Goal: Information Seeking & Learning: Learn about a topic

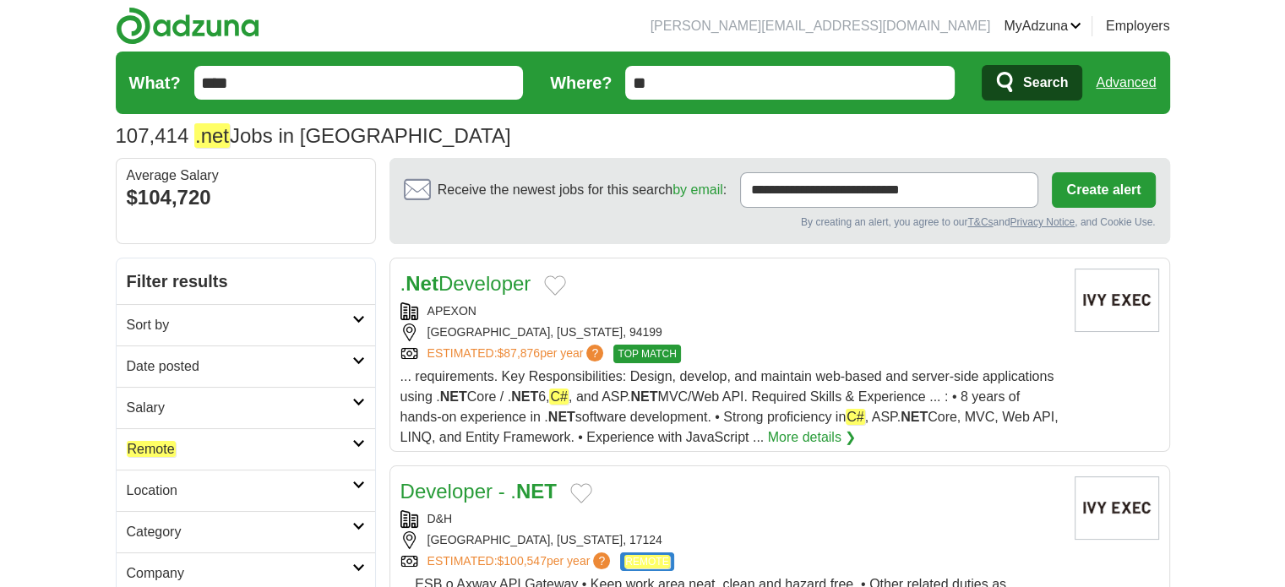
scroll to position [169, 0]
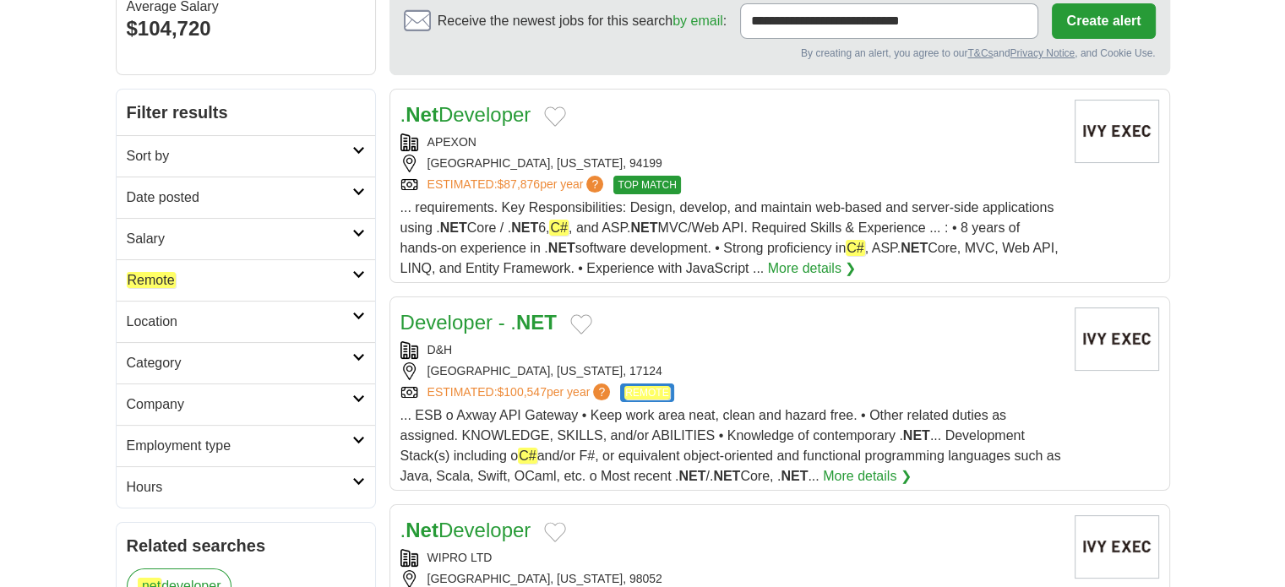
click at [181, 198] on h2 "Date posted" at bounding box center [240, 198] width 226 height 20
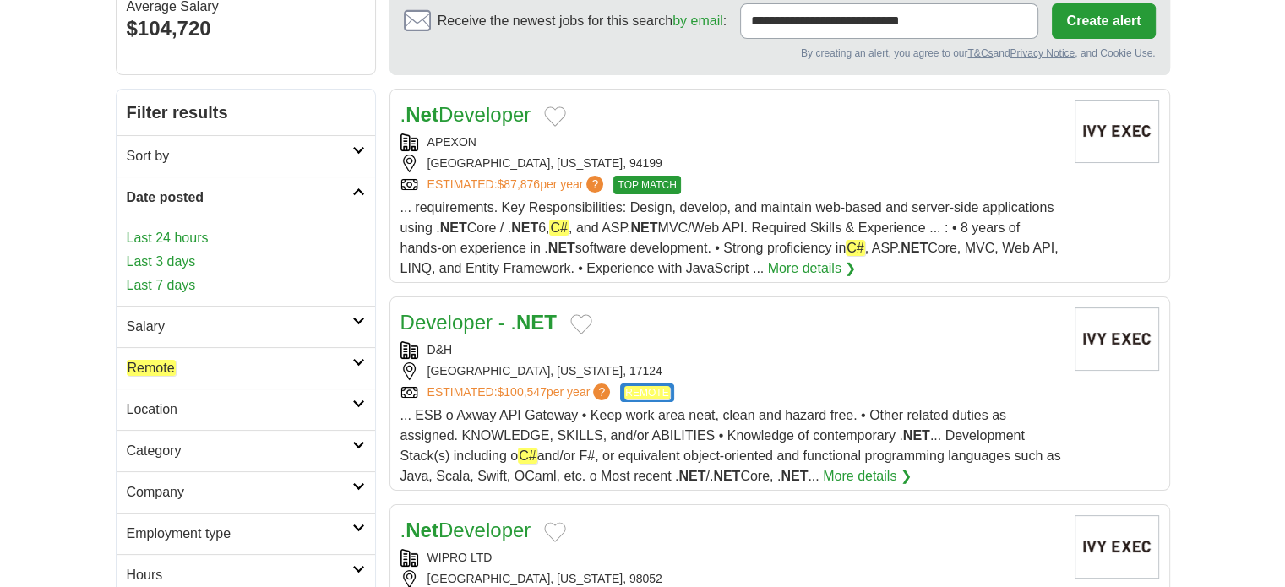
click at [188, 239] on link "Last 24 hours" at bounding box center [246, 238] width 238 height 20
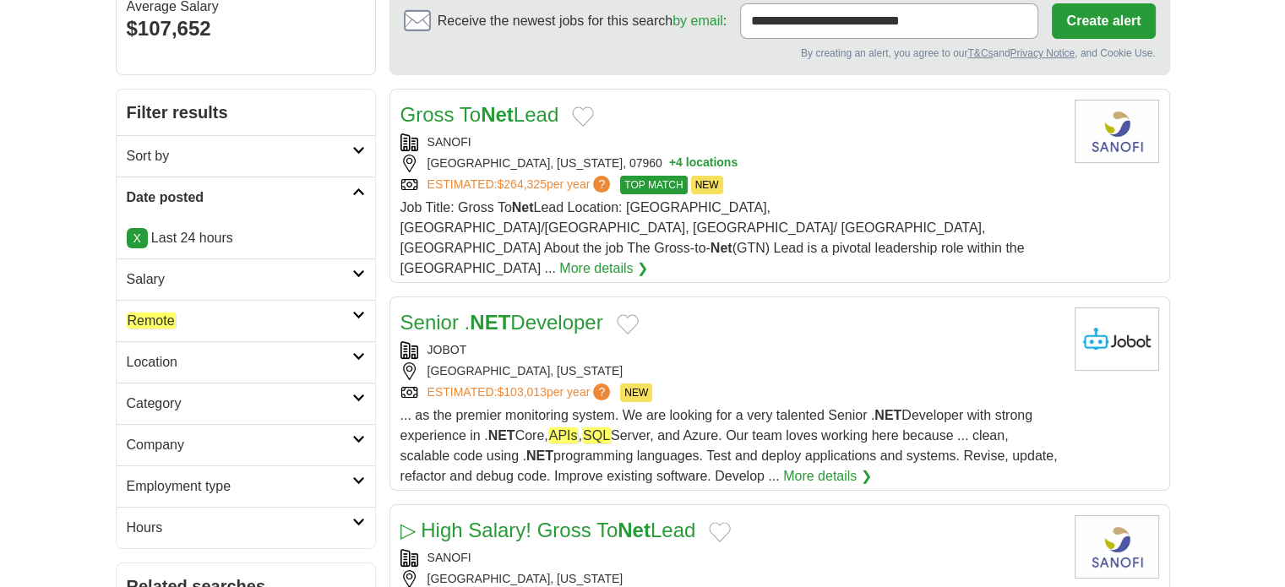
click at [129, 236] on link "X" at bounding box center [137, 238] width 21 height 20
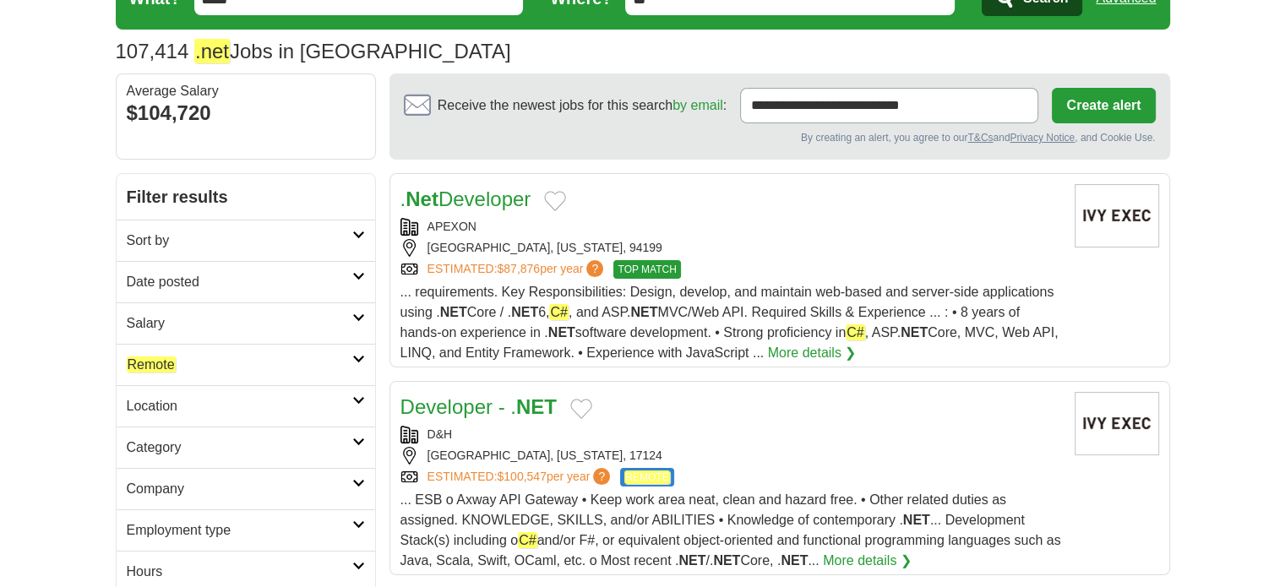
click at [178, 282] on h2 "Date posted" at bounding box center [240, 282] width 226 height 20
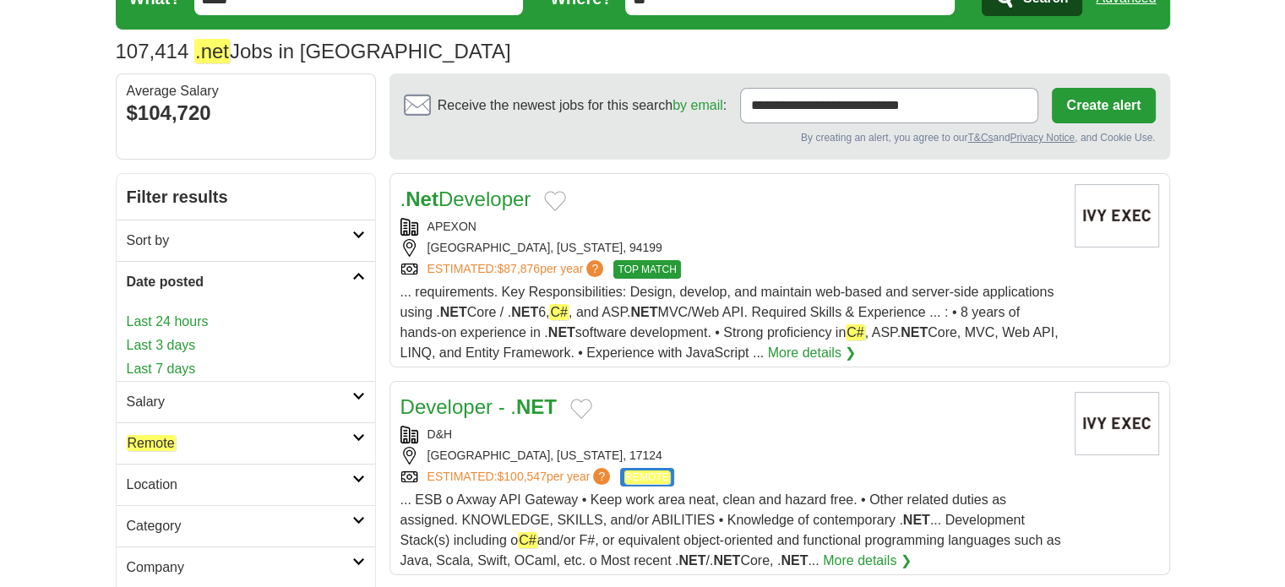
scroll to position [169, 0]
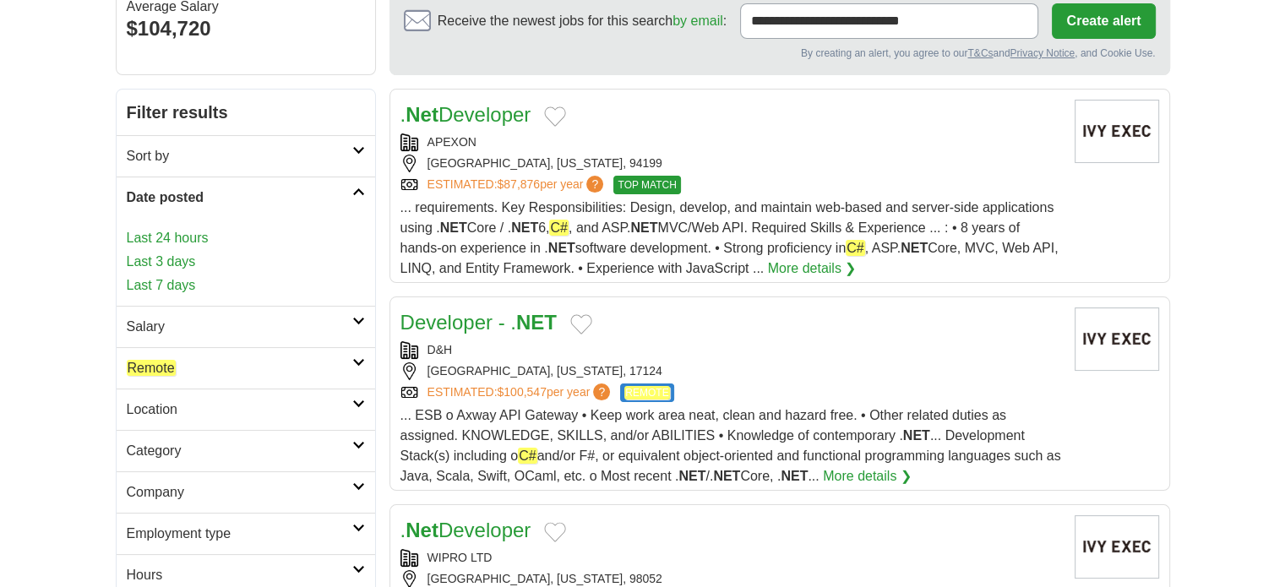
click at [169, 266] on link "Last 3 days" at bounding box center [246, 262] width 238 height 20
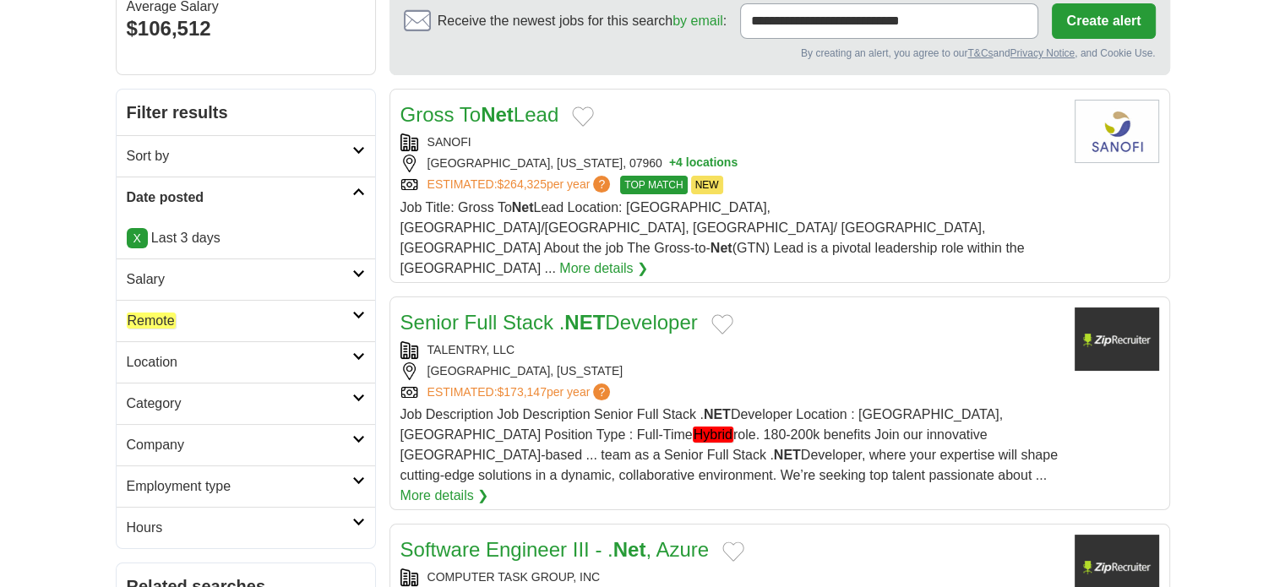
click at [188, 324] on h2 "Remote" at bounding box center [240, 321] width 226 height 20
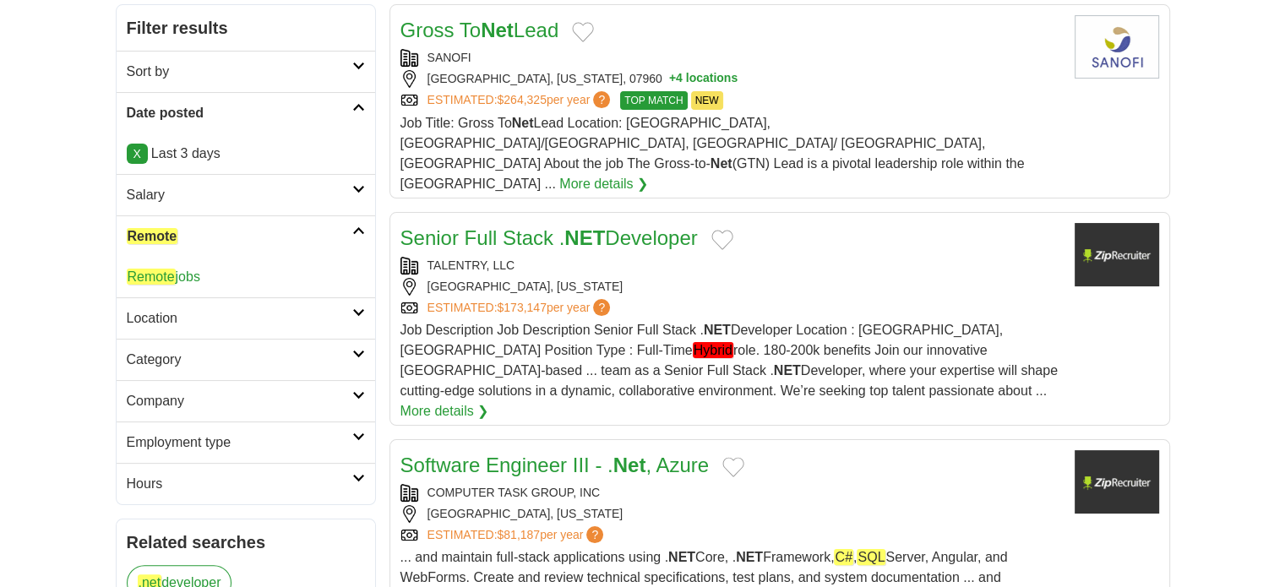
scroll to position [338, 0]
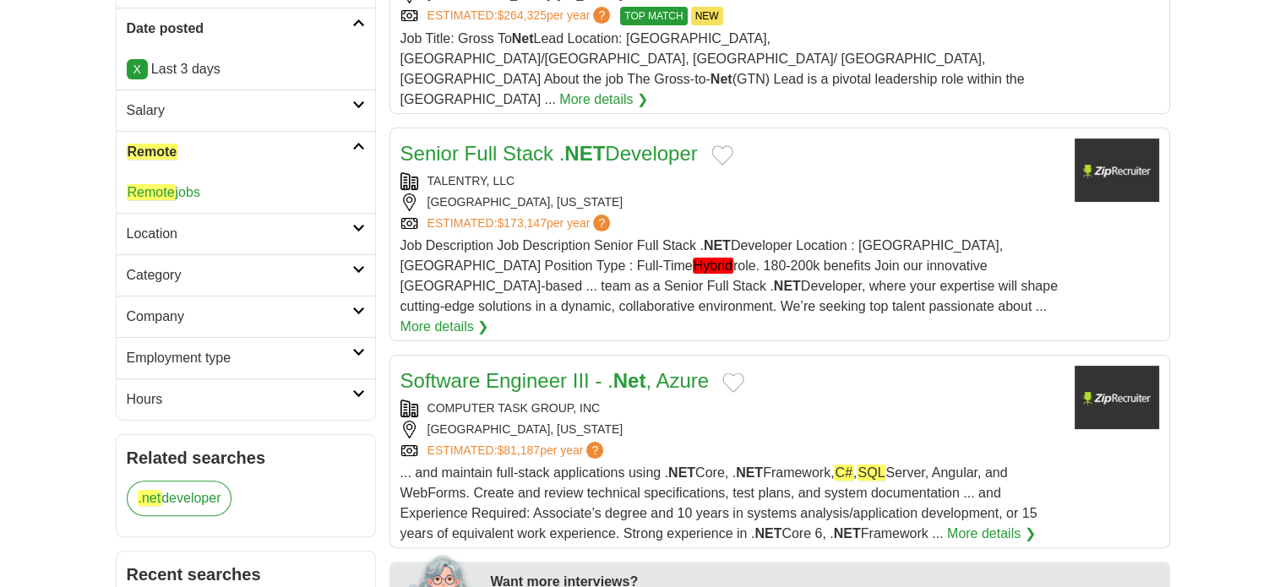
click at [182, 193] on link "Remote jobs" at bounding box center [163, 192] width 73 height 16
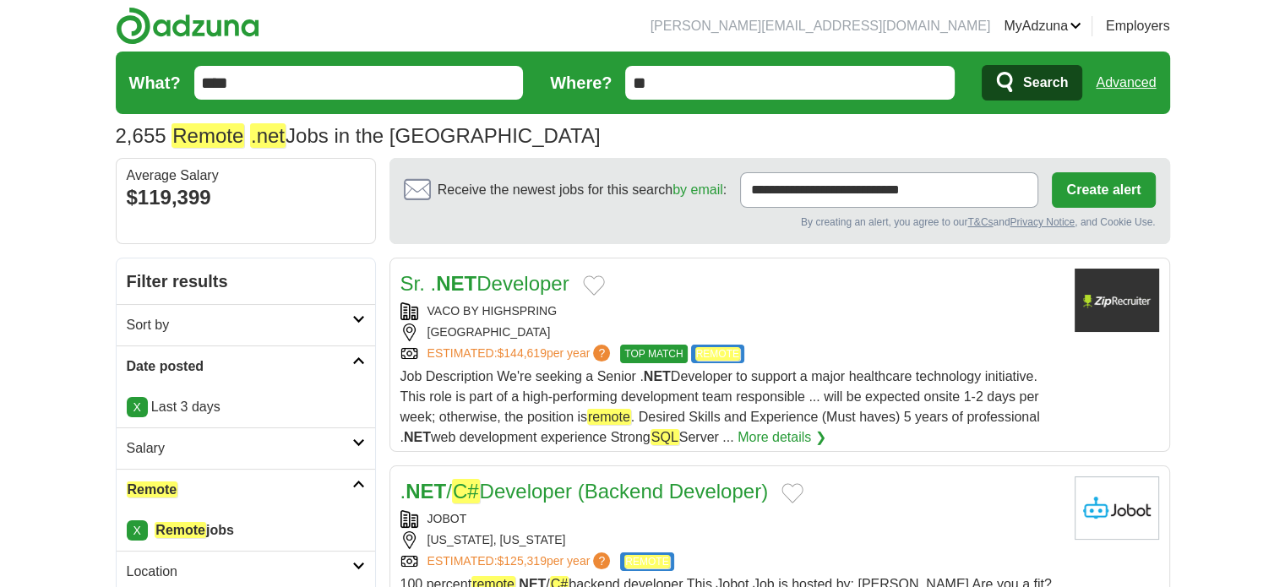
click at [549, 278] on link "Sr. . NET Developer" at bounding box center [484, 283] width 169 height 23
click at [527, 285] on link "Sr. . NET Developer" at bounding box center [484, 283] width 169 height 23
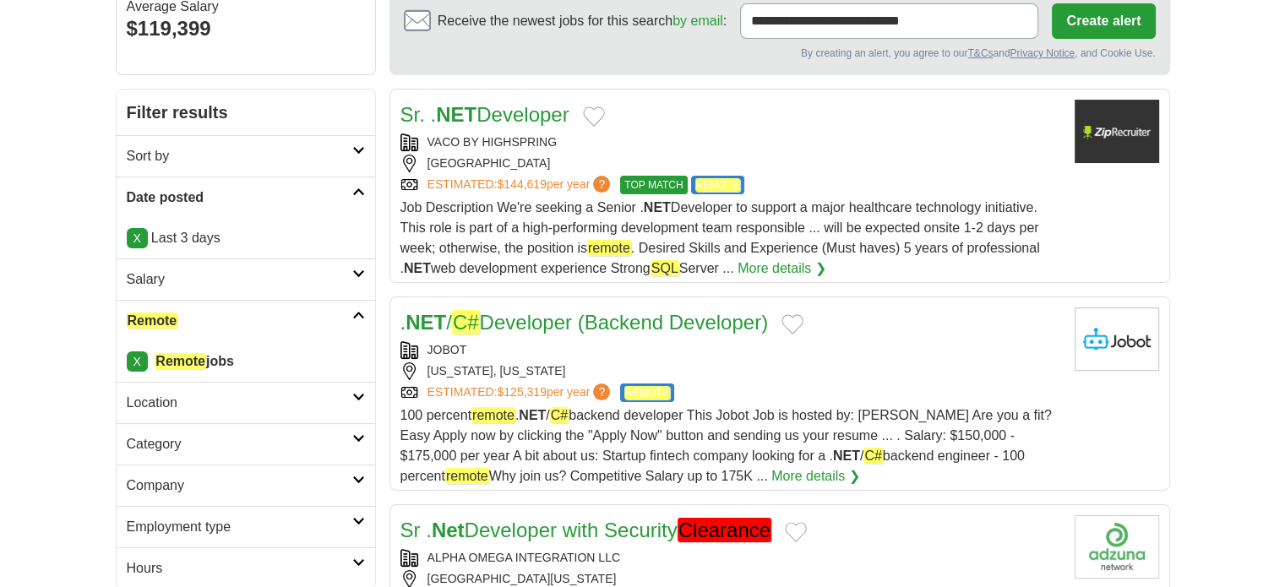
click at [563, 317] on link ". NET / C# Developer (Backend Developer)" at bounding box center [584, 322] width 368 height 24
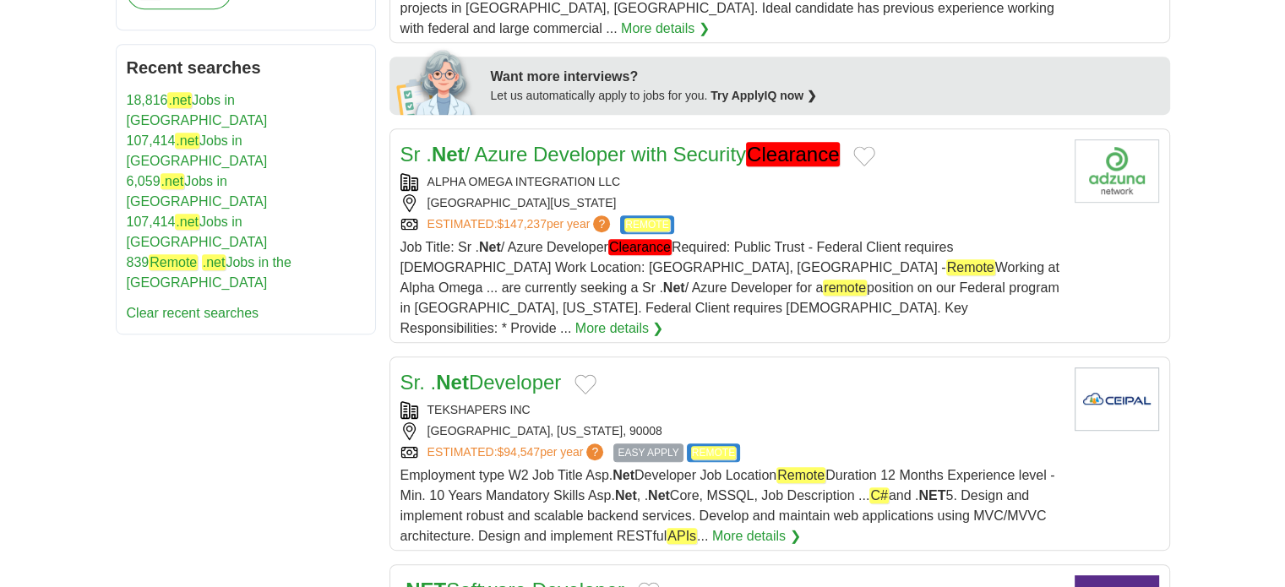
scroll to position [929, 0]
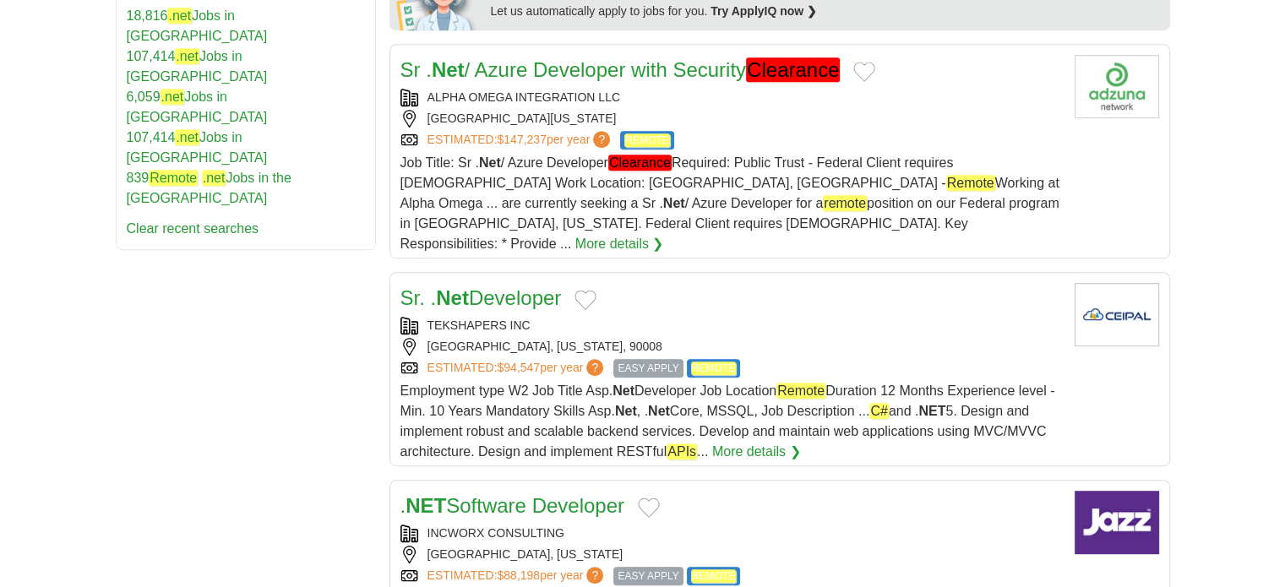
click at [522, 286] on link "Sr. . Net Developer" at bounding box center [480, 297] width 161 height 23
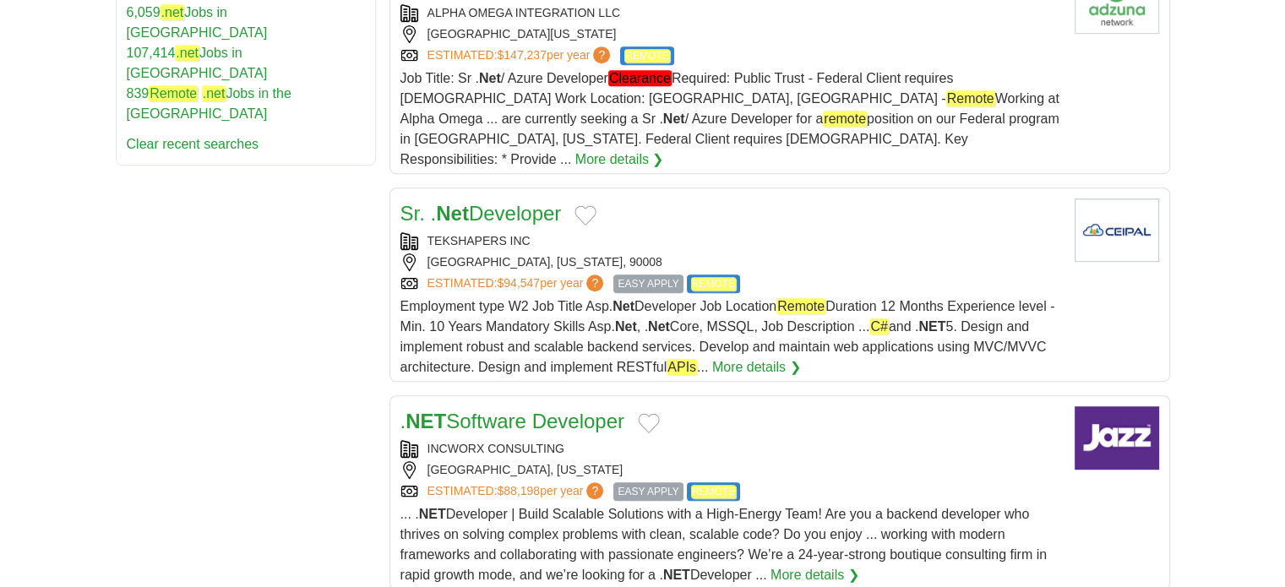
click at [564, 410] on link ". NET Software Developer" at bounding box center [512, 421] width 224 height 23
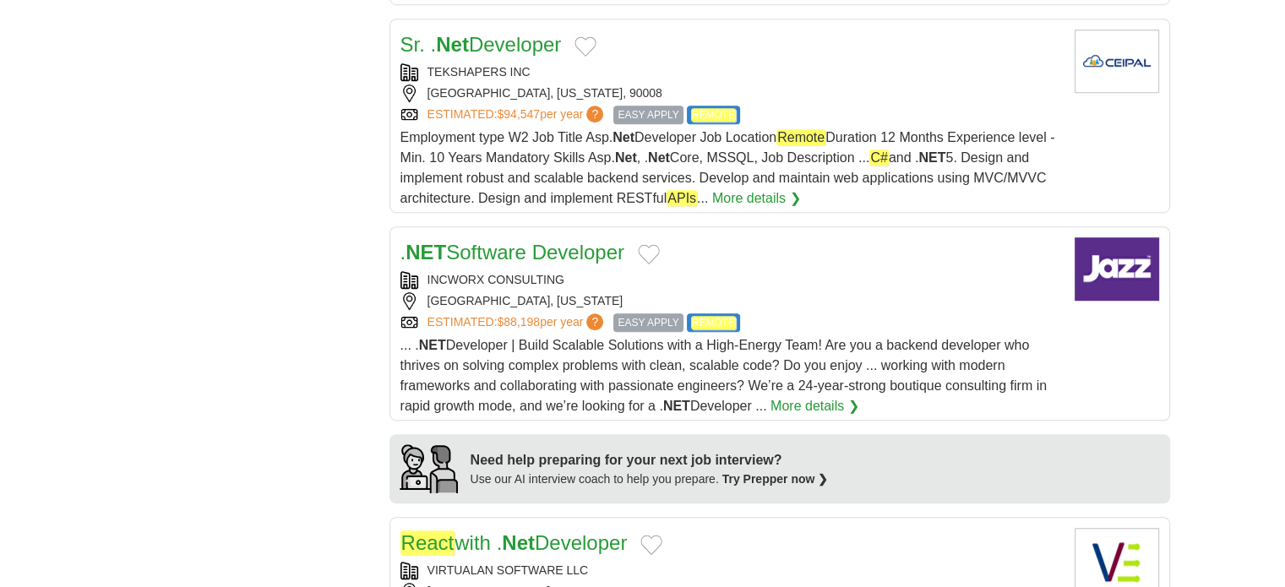
scroll to position [1267, 0]
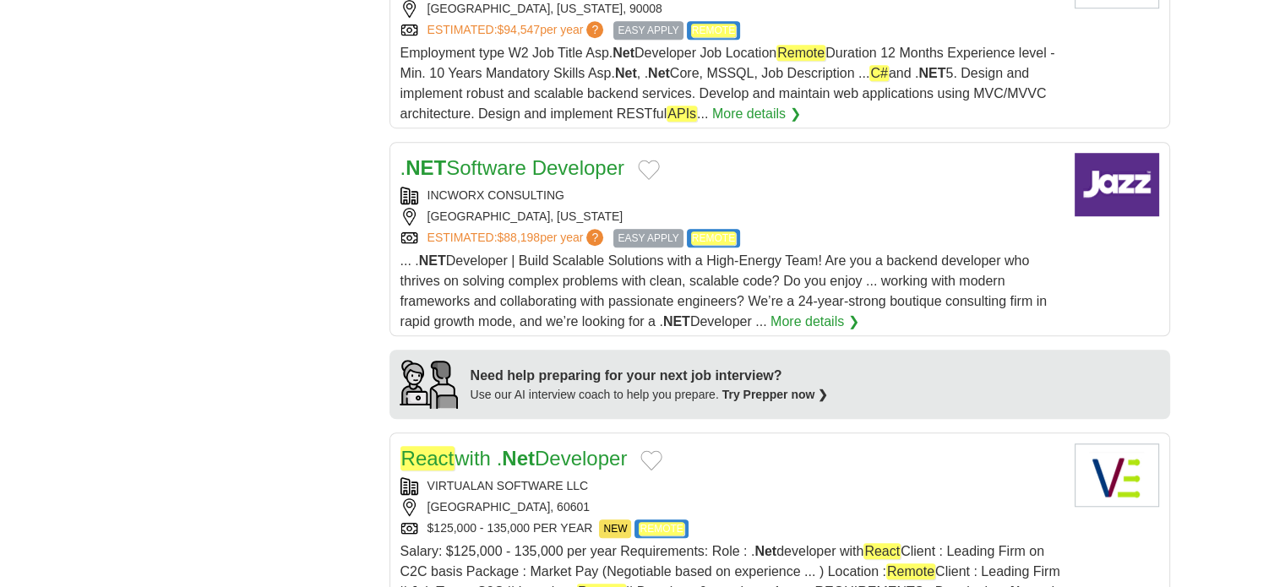
click at [500, 446] on link "React with . Net Developer" at bounding box center [513, 458] width 227 height 24
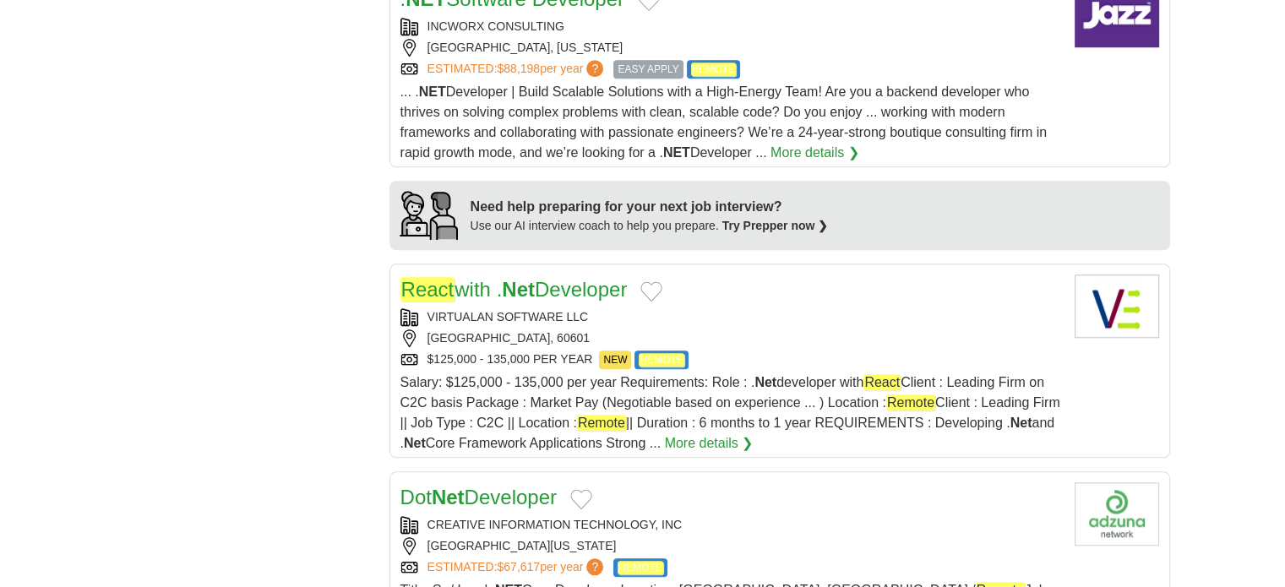
scroll to position [1520, 0]
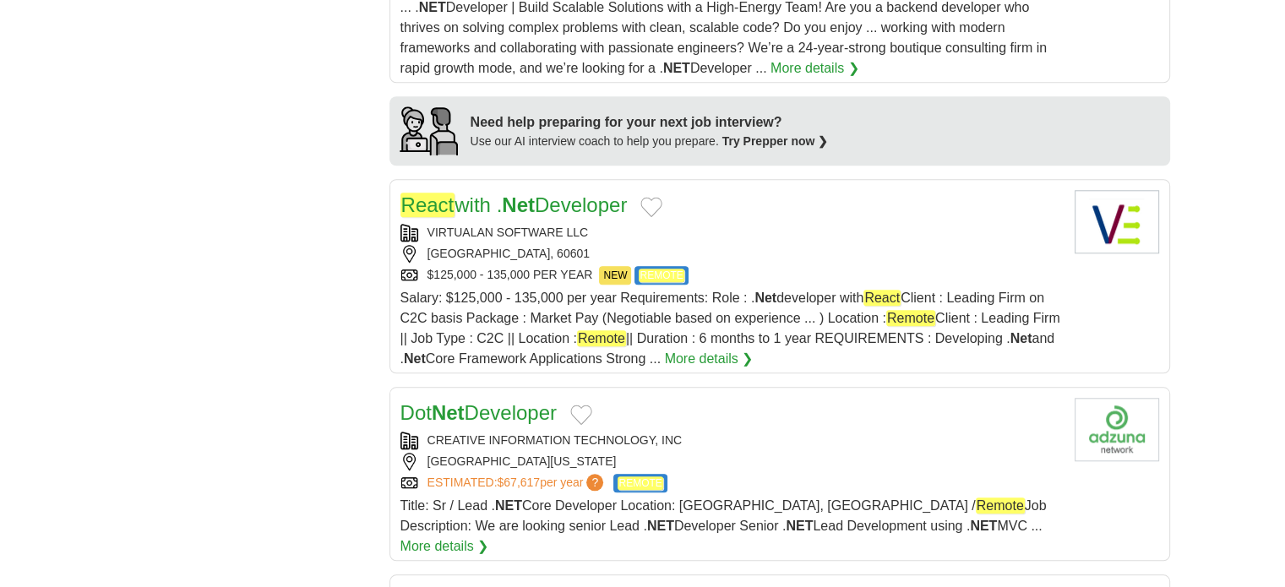
click at [461, 401] on strong "Net" at bounding box center [448, 412] width 33 height 23
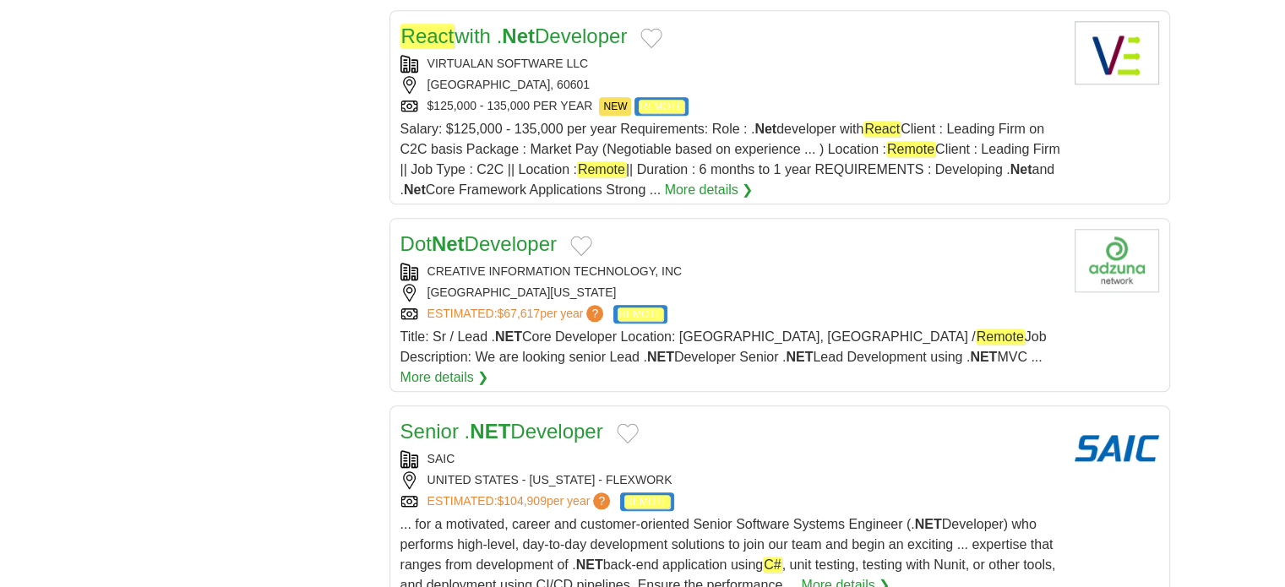
click at [449, 420] on link "Senior . NET Developer" at bounding box center [501, 431] width 203 height 23
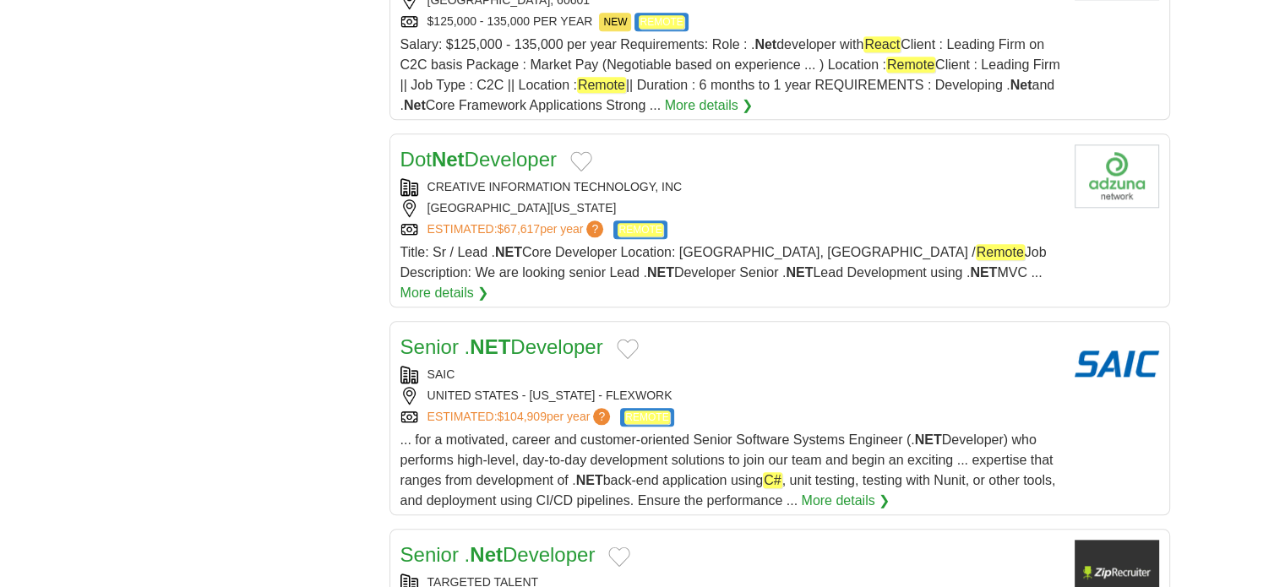
scroll to position [1858, 0]
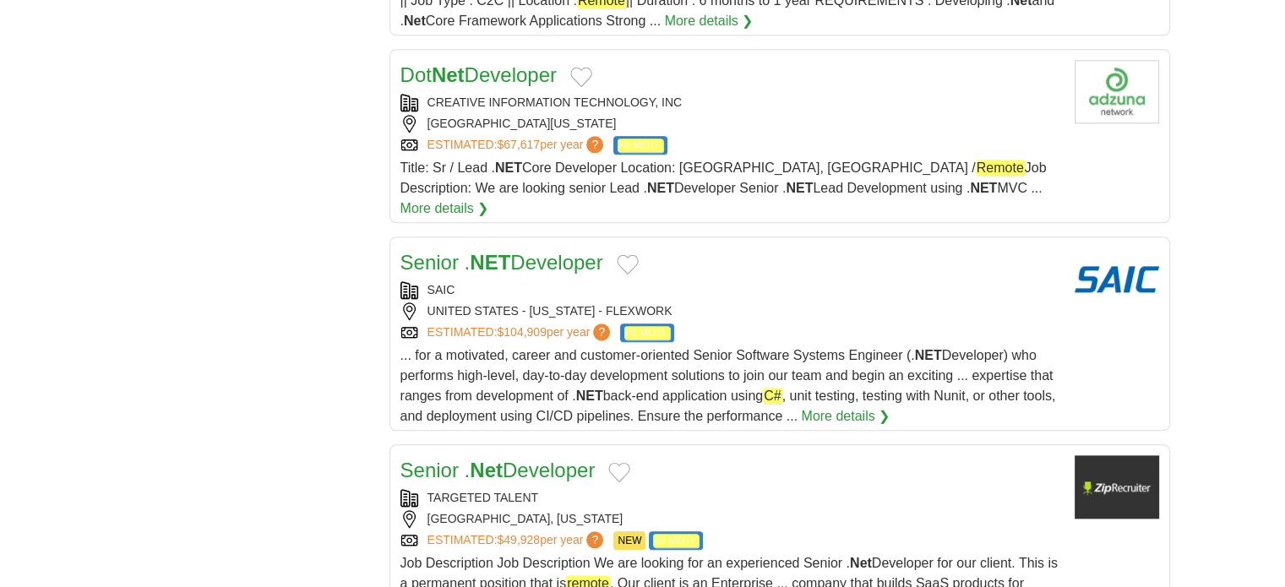
click at [510, 459] on link "Senior . Net Developer" at bounding box center [497, 470] width 195 height 23
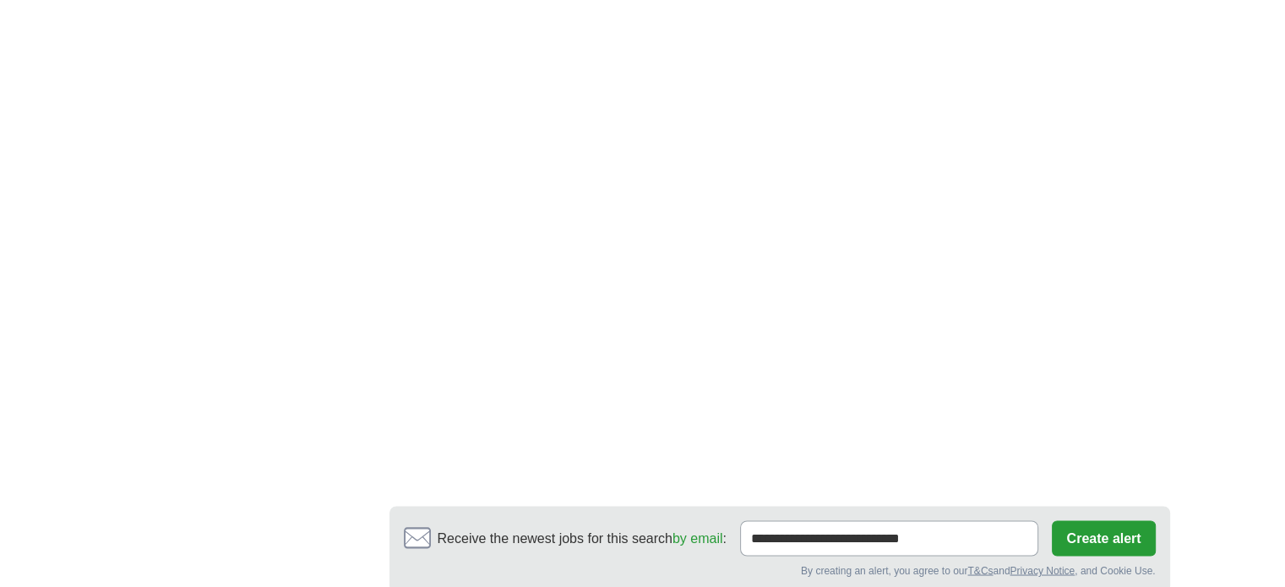
scroll to position [2872, 0]
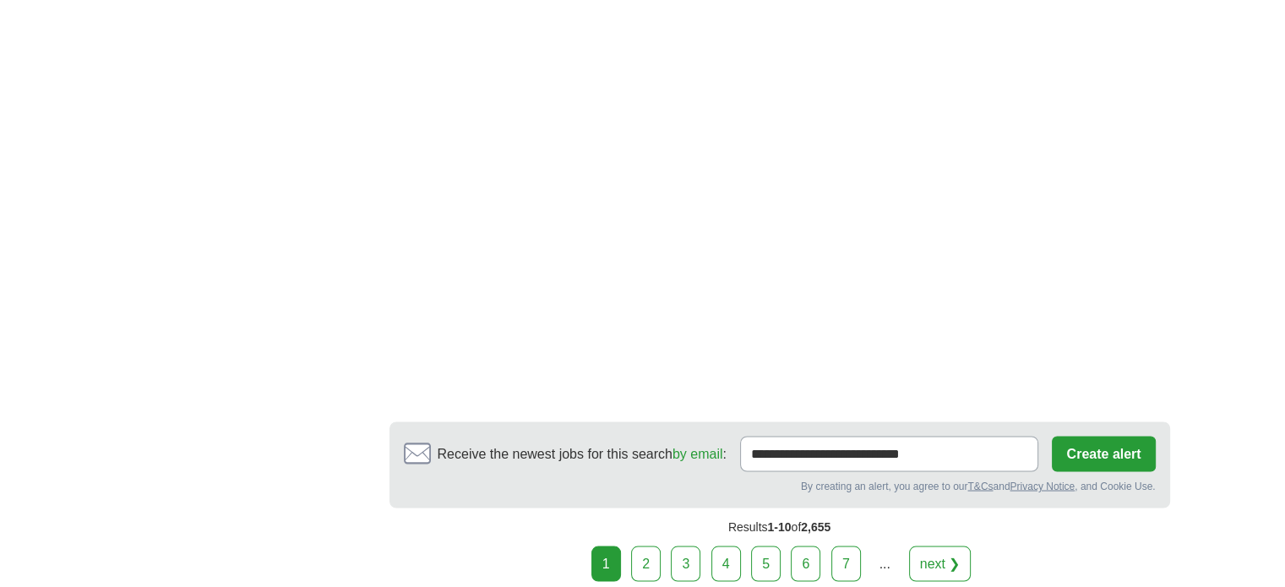
click at [645, 546] on link "2" at bounding box center [646, 563] width 30 height 35
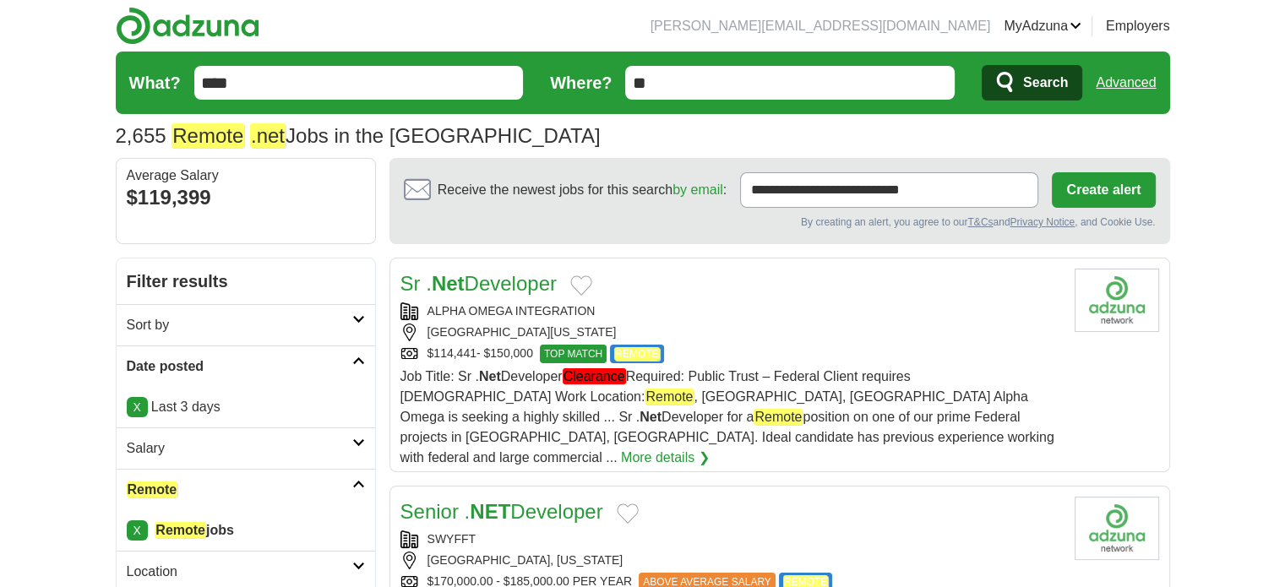
scroll to position [84, 0]
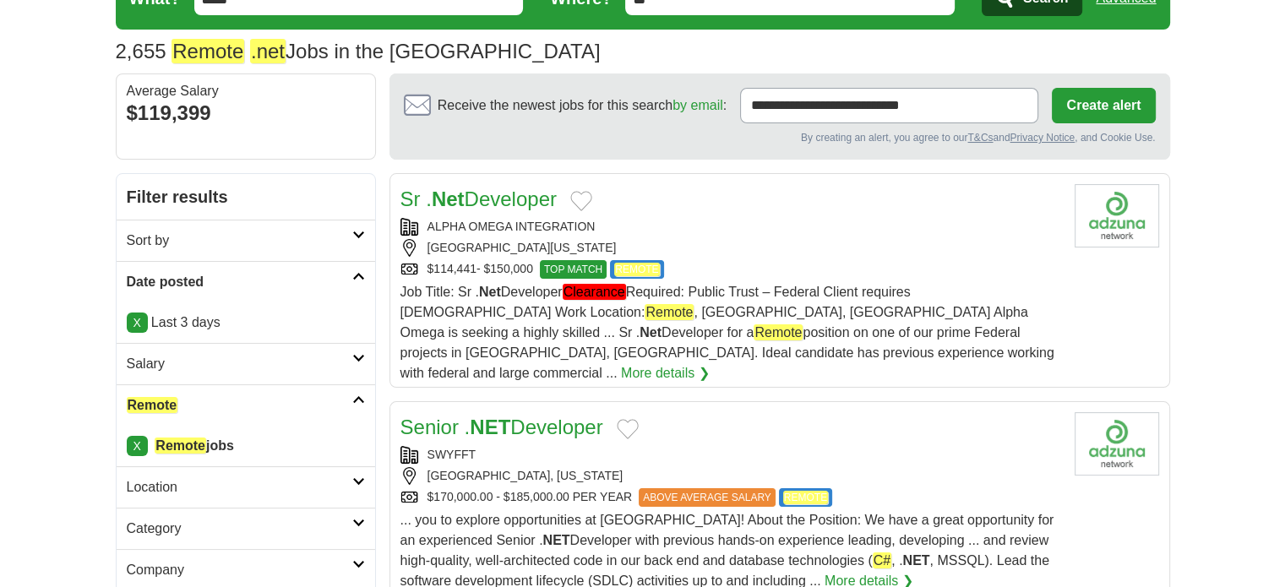
click at [544, 416] on link "Senior . NET Developer" at bounding box center [501, 427] width 203 height 23
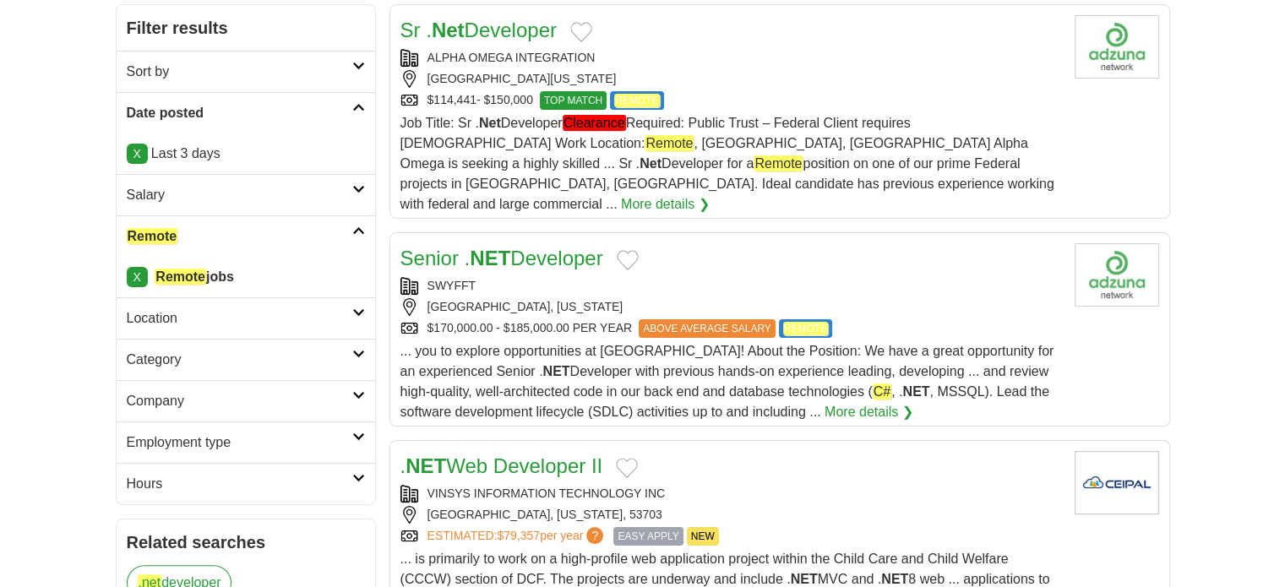
scroll to position [338, 0]
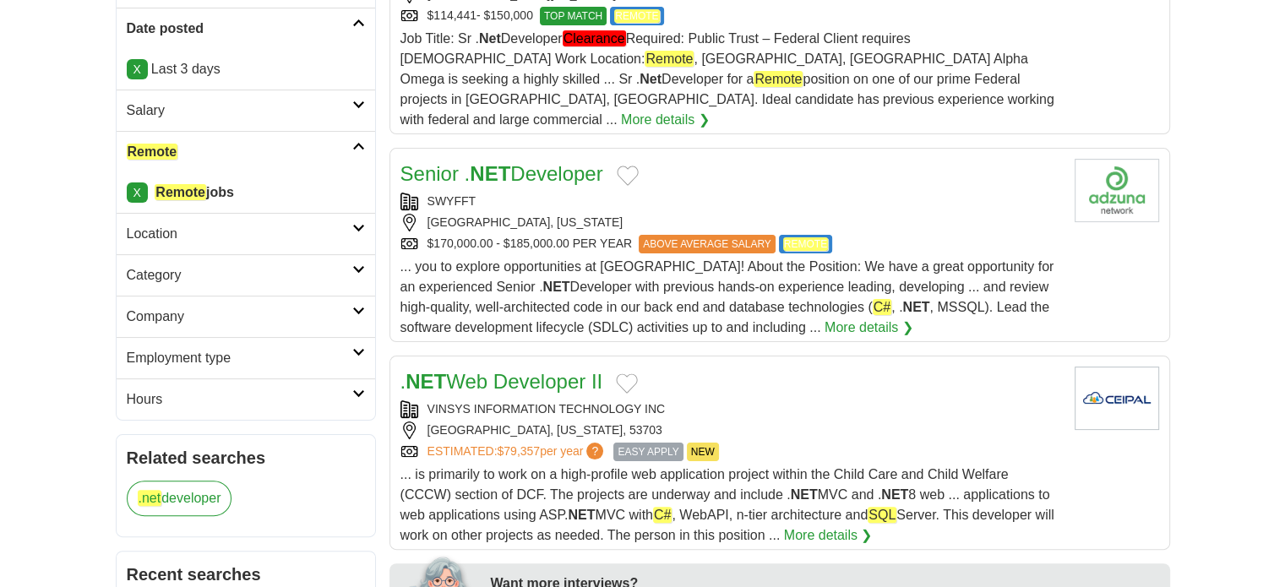
click at [563, 370] on link ". NET Web Developer II" at bounding box center [501, 381] width 203 height 23
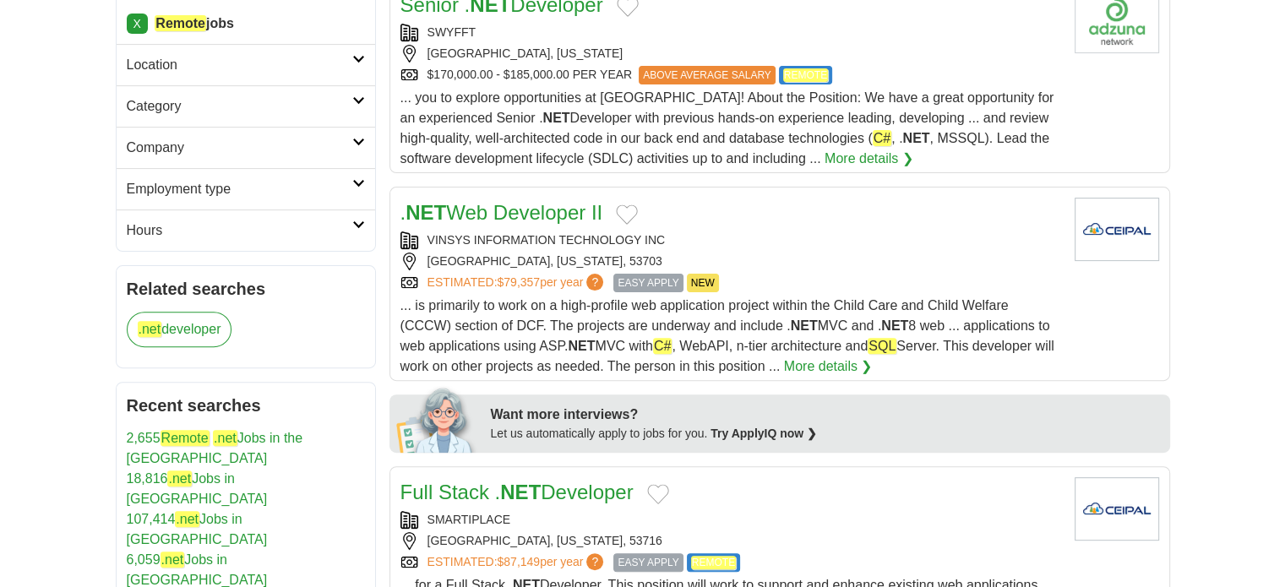
scroll to position [591, 0]
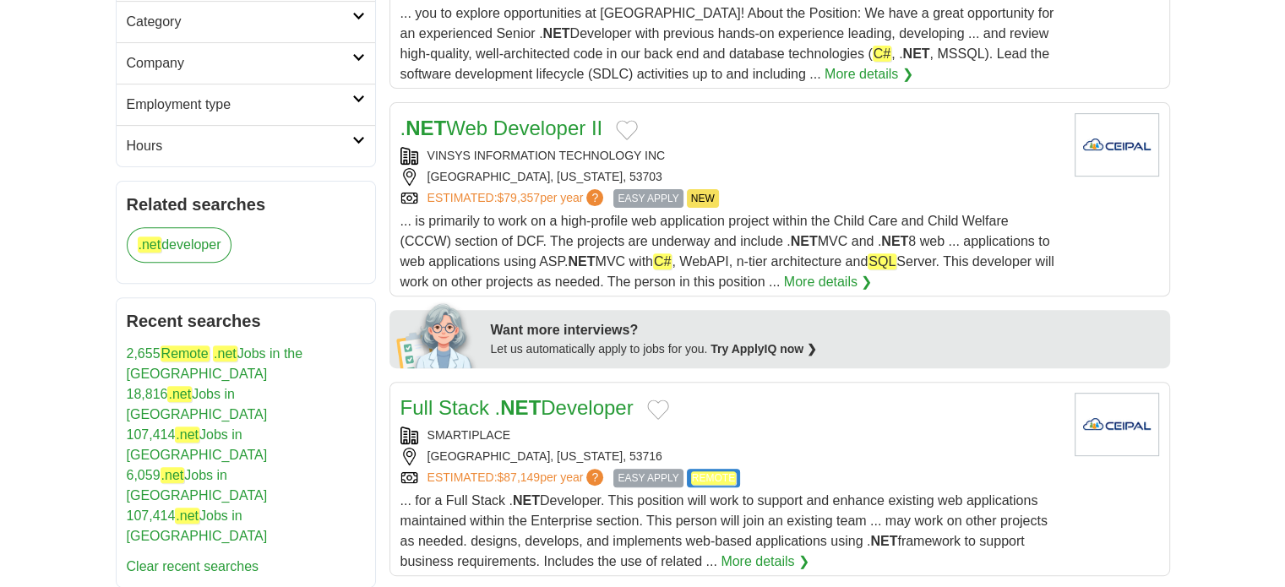
click at [565, 396] on link "Full Stack . NET Developer" at bounding box center [516, 407] width 233 height 23
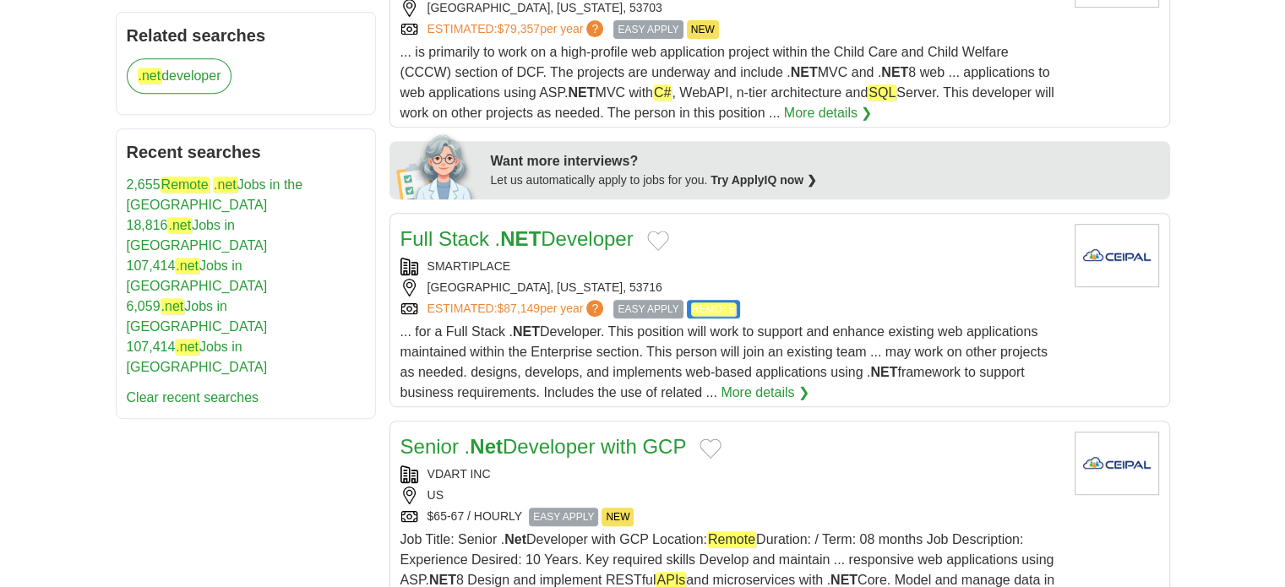
scroll to position [845, 0]
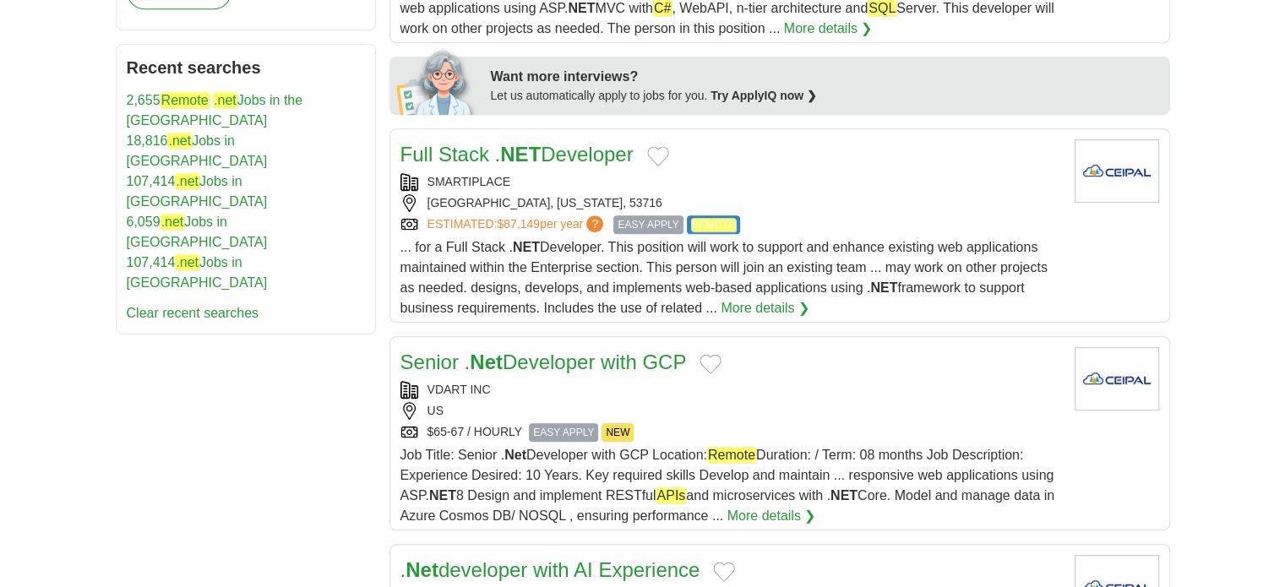
click at [460, 351] on link "Senior . Net Developer with GCP" at bounding box center [543, 362] width 286 height 23
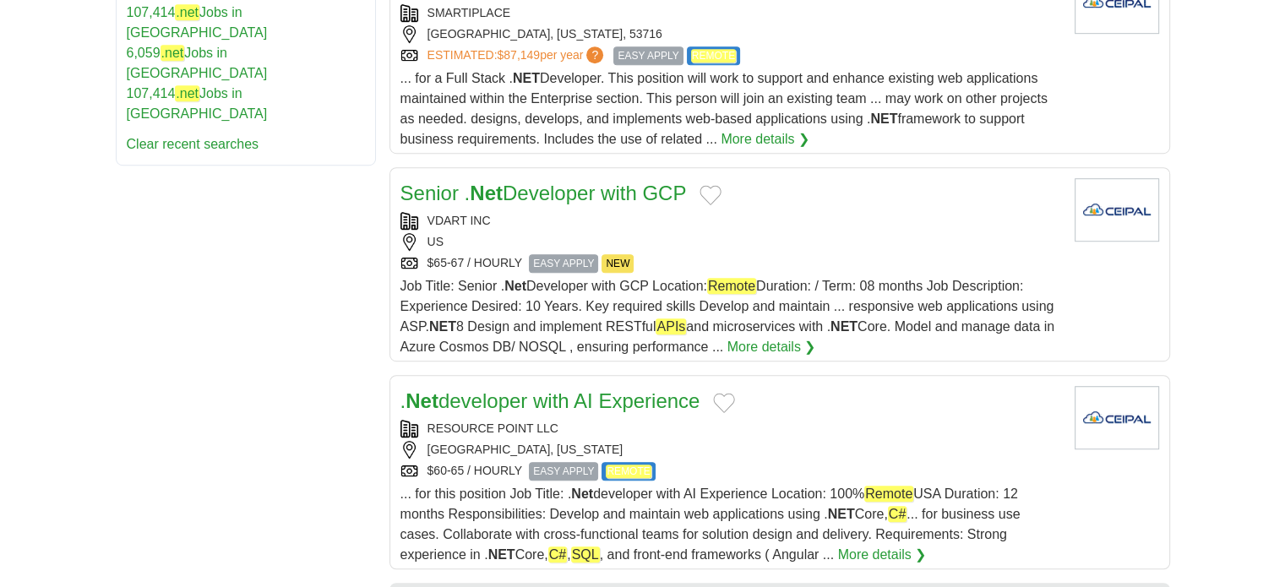
click at [613, 389] on link ". Net developer with AI Experience" at bounding box center [550, 400] width 300 height 23
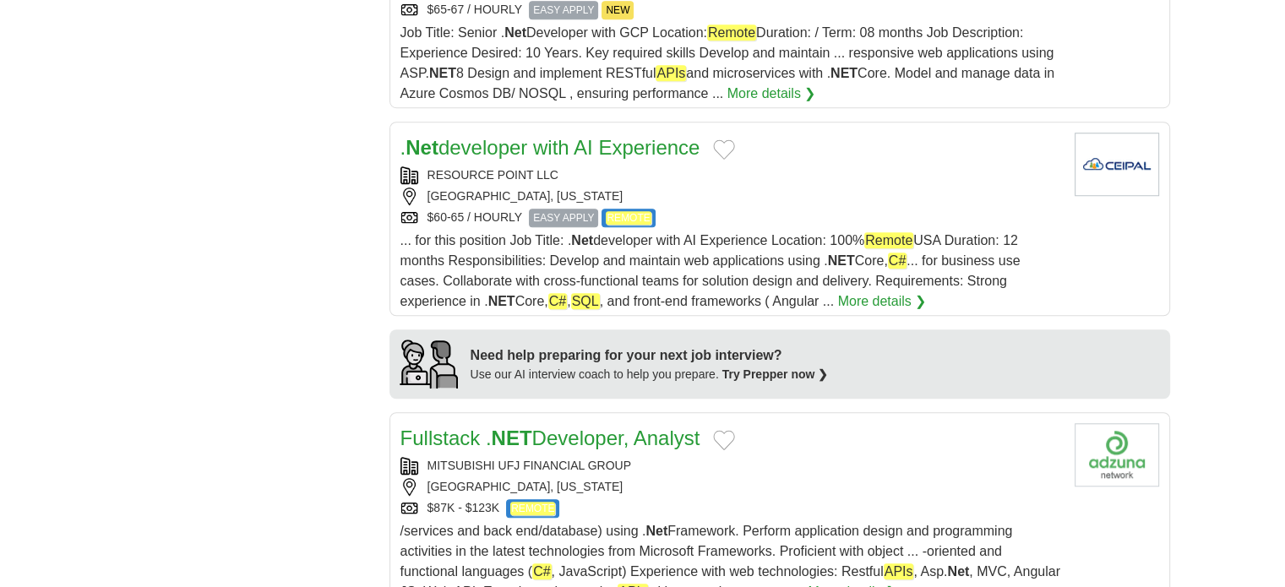
scroll to position [1351, 0]
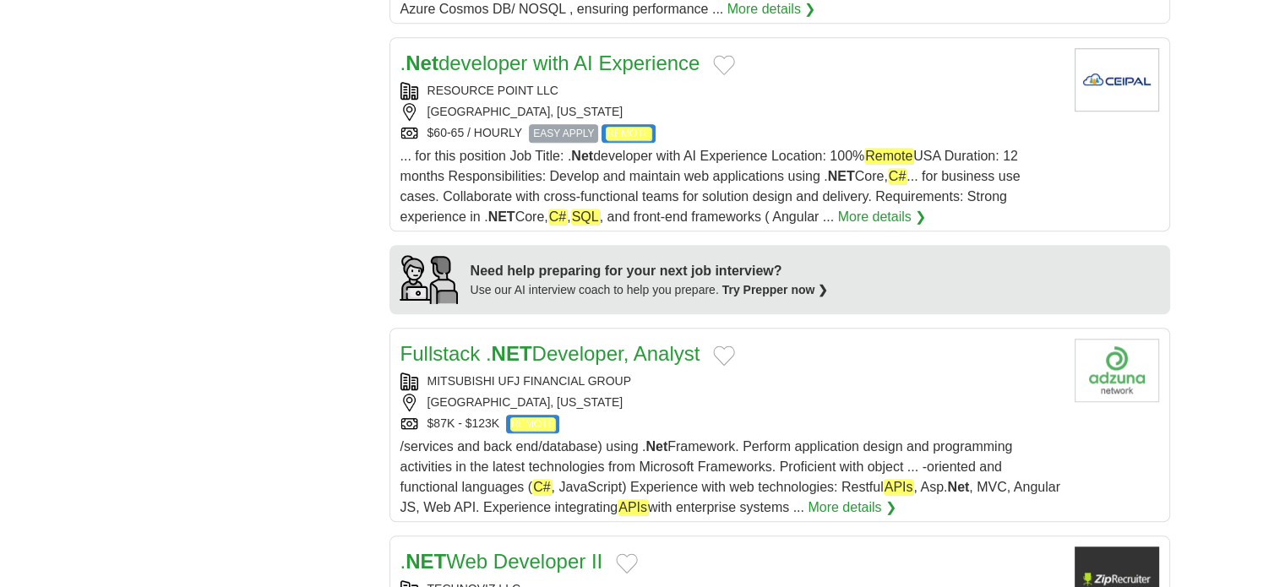
click at [566, 342] on link "Fullstack . NET Developer, Analyst" at bounding box center [550, 353] width 300 height 23
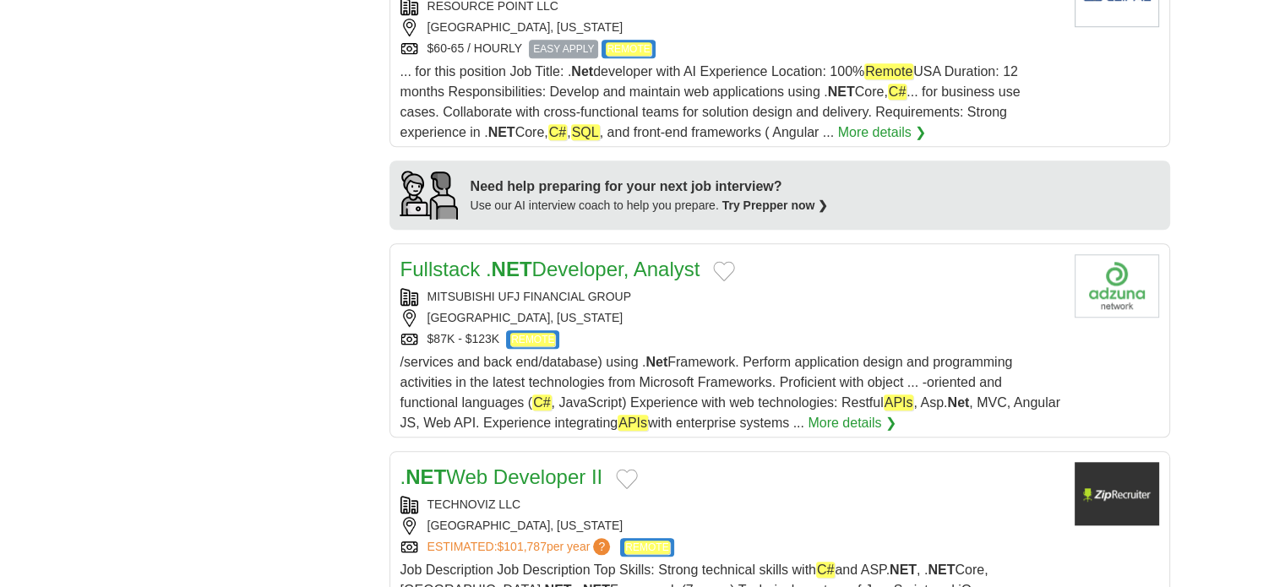
scroll to position [1520, 0]
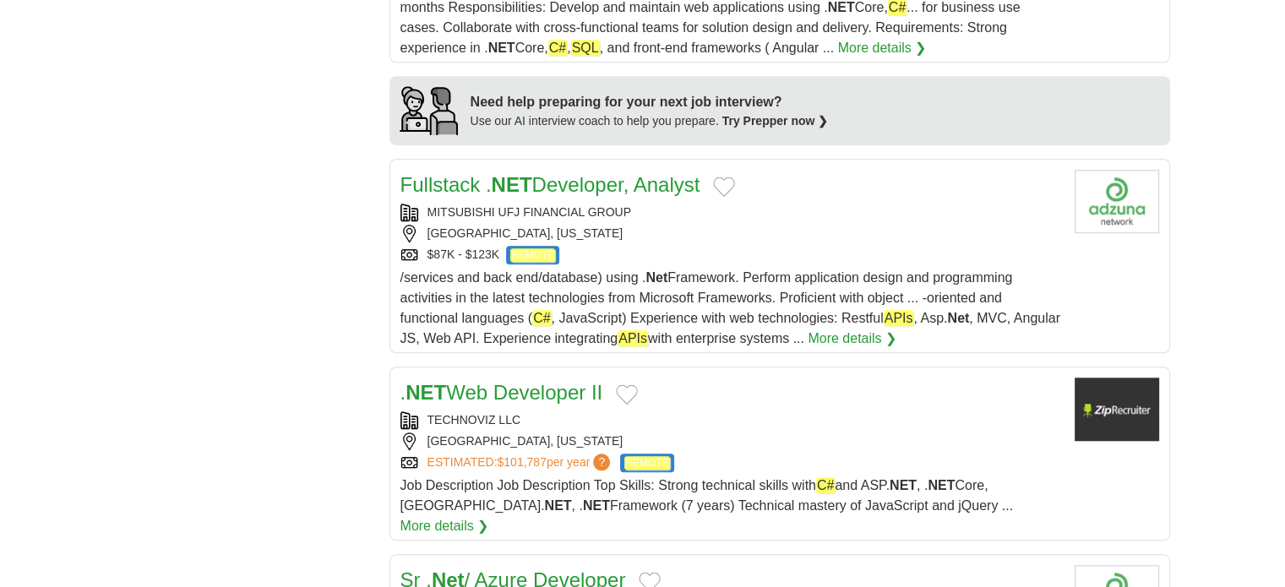
click at [459, 381] on link ". NET Web Developer II" at bounding box center [501, 392] width 203 height 23
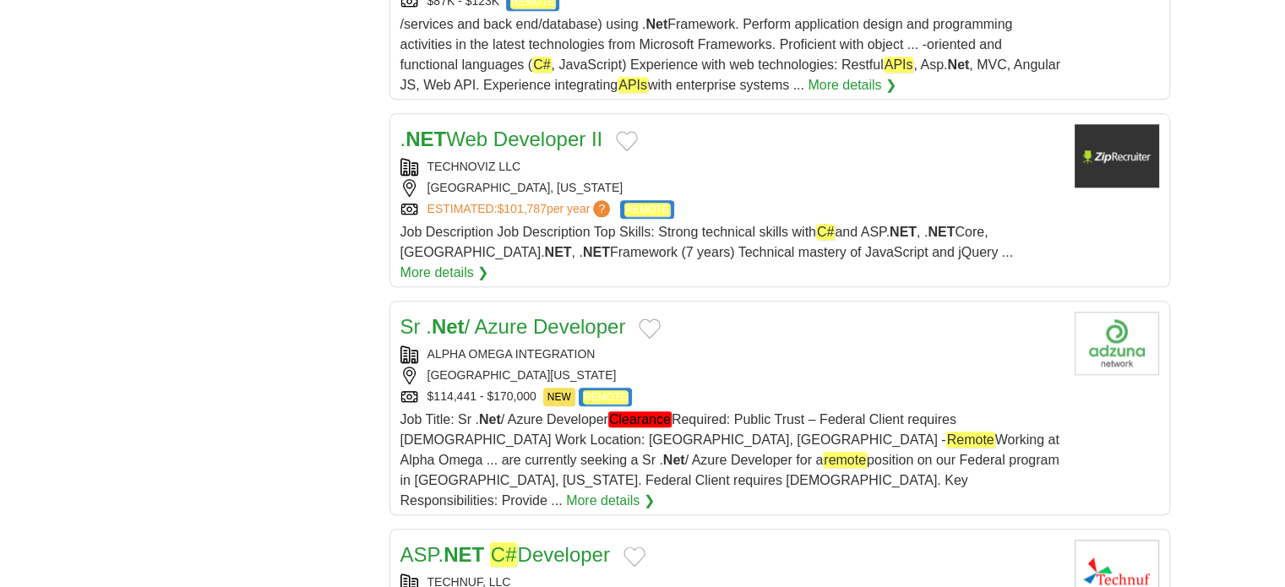
scroll to position [1858, 0]
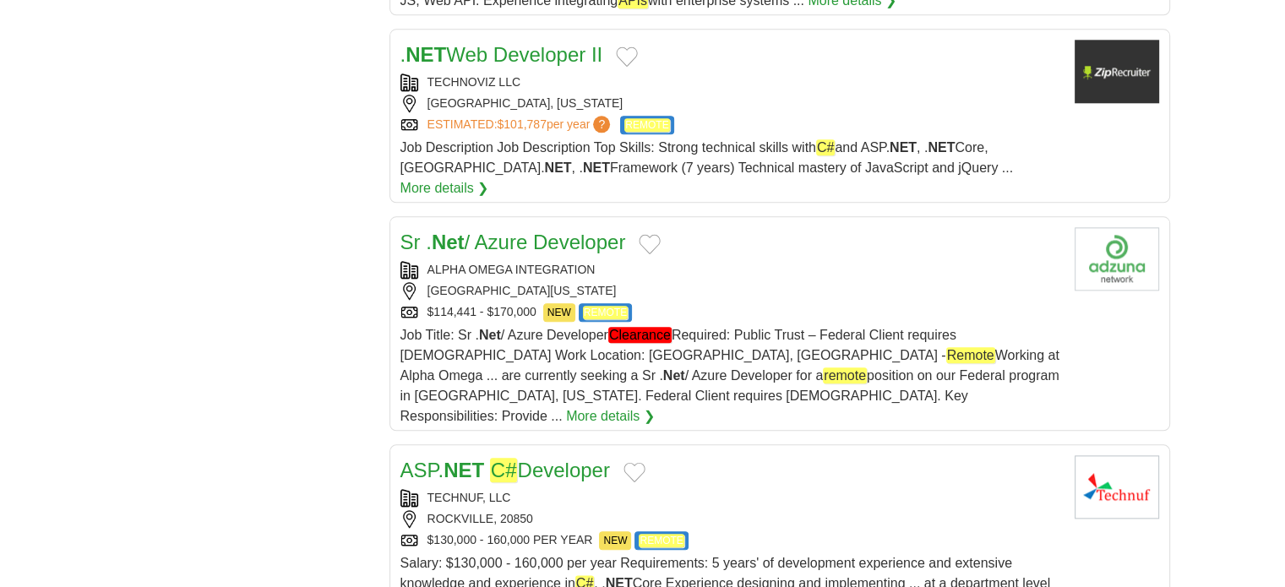
click at [445, 459] on strong "NET" at bounding box center [463, 470] width 41 height 23
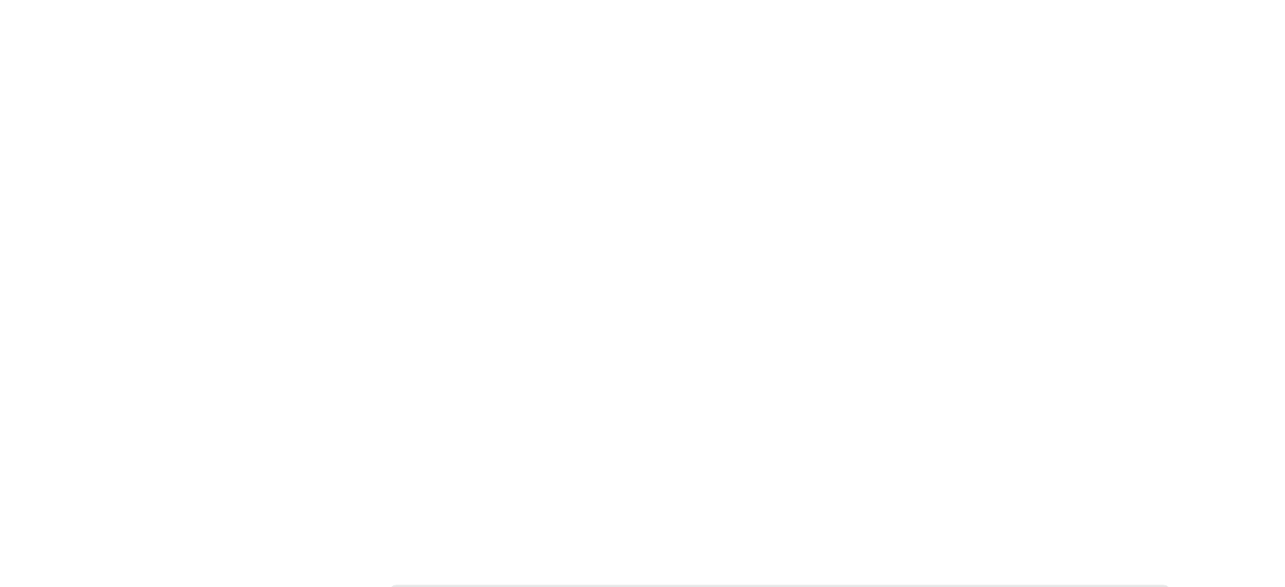
scroll to position [2618, 0]
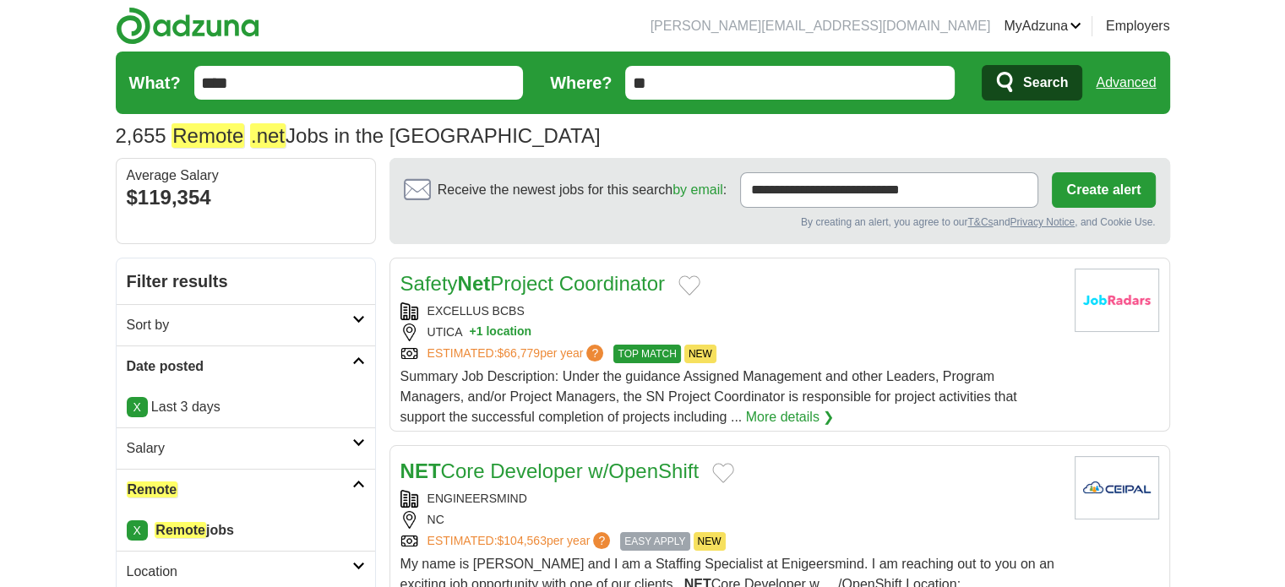
scroll to position [84, 0]
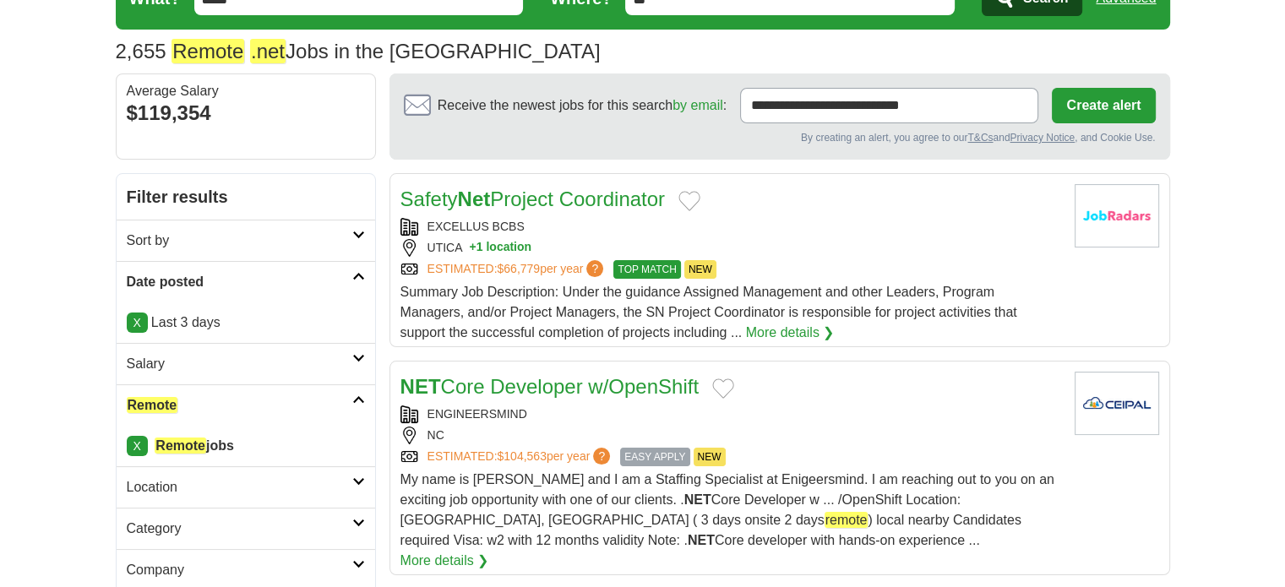
click at [552, 380] on link "NET Core Developer w/OpenShift" at bounding box center [549, 386] width 298 height 23
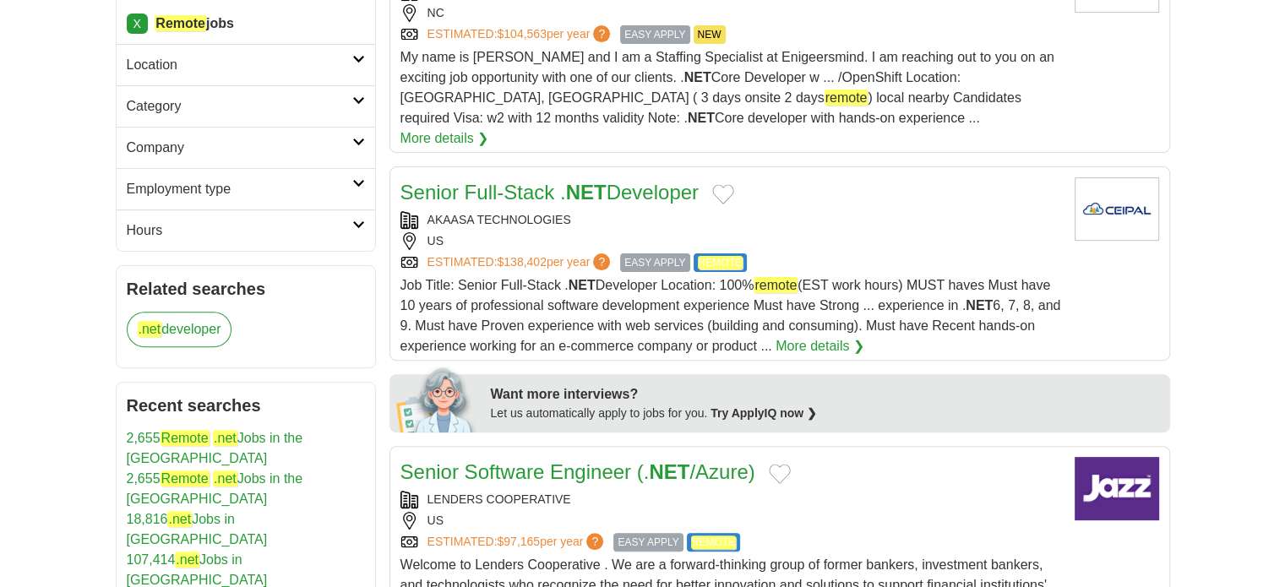
scroll to position [591, 0]
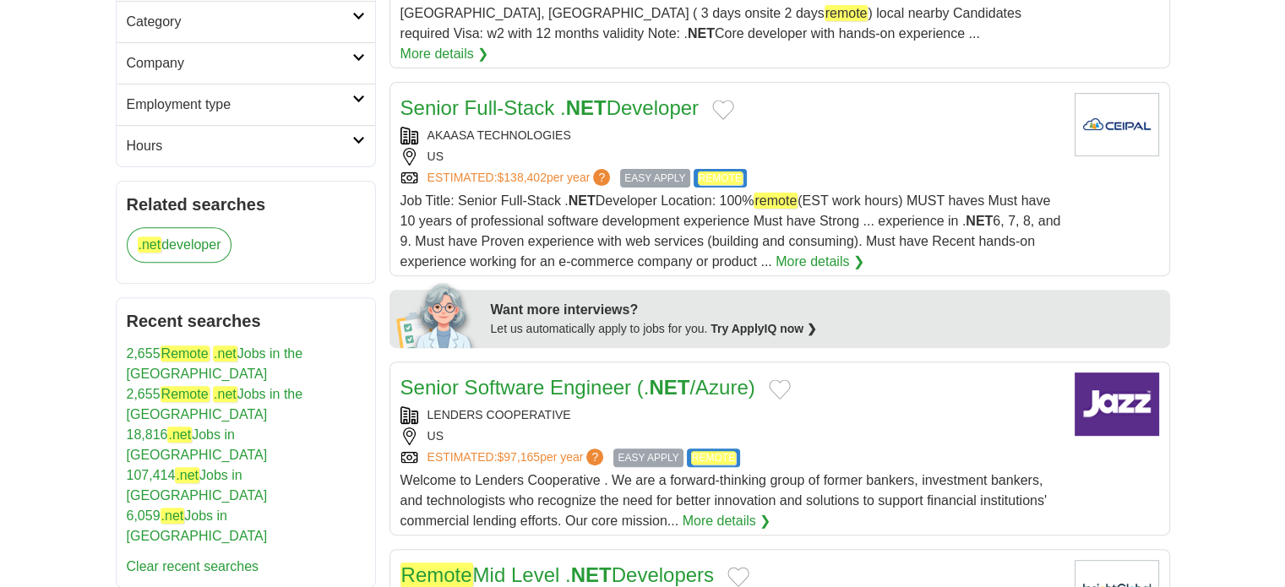
click at [519, 376] on link "Senior Software Engineer (. NET /Azure)" at bounding box center [577, 387] width 355 height 23
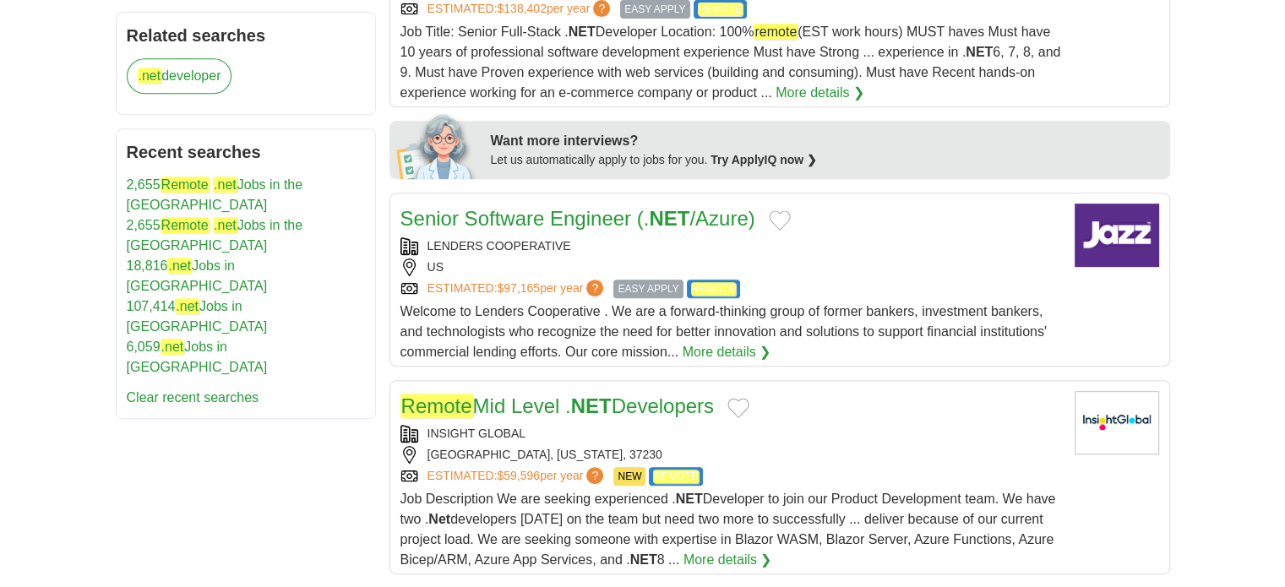
scroll to position [845, 0]
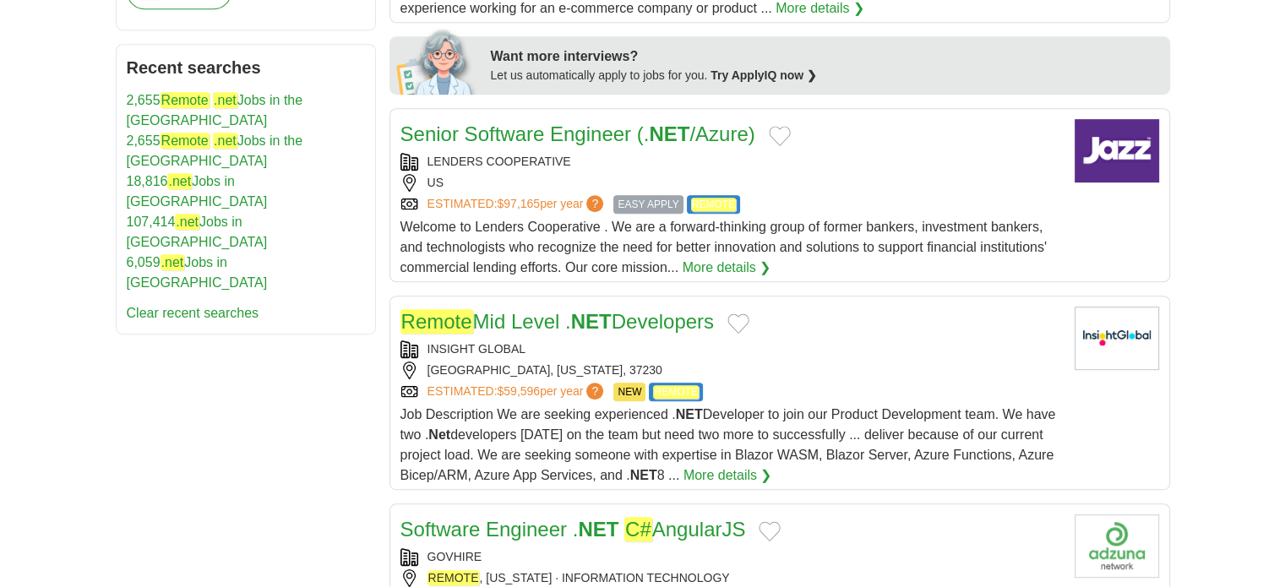
click at [554, 309] on link "Remote Mid Level . NET Developers" at bounding box center [557, 321] width 314 height 24
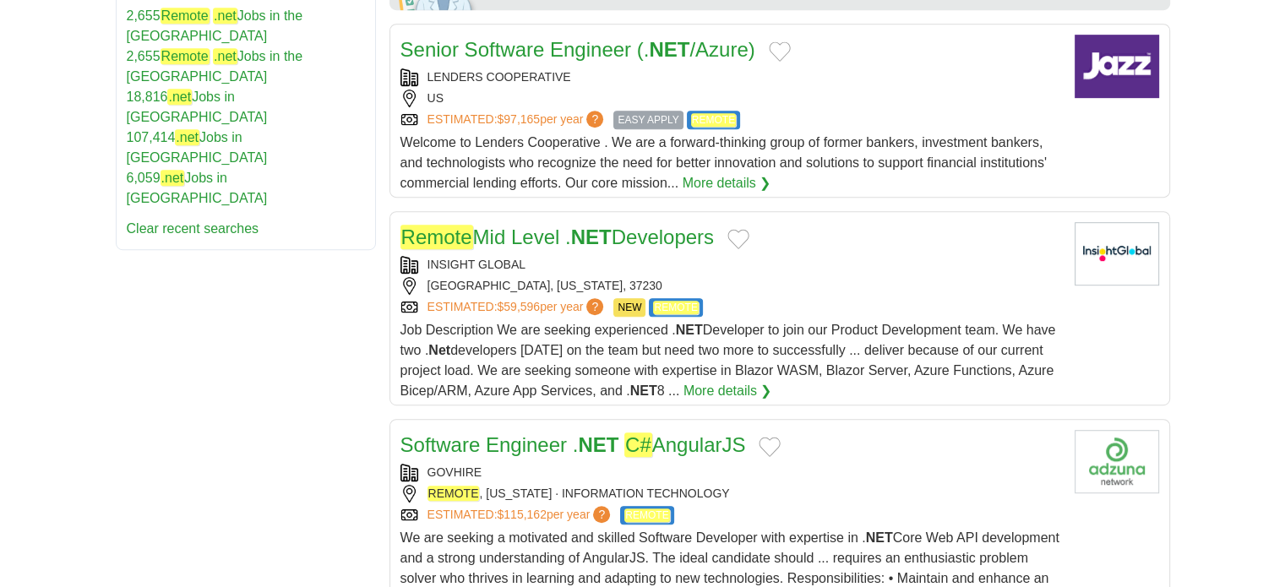
scroll to position [1014, 0]
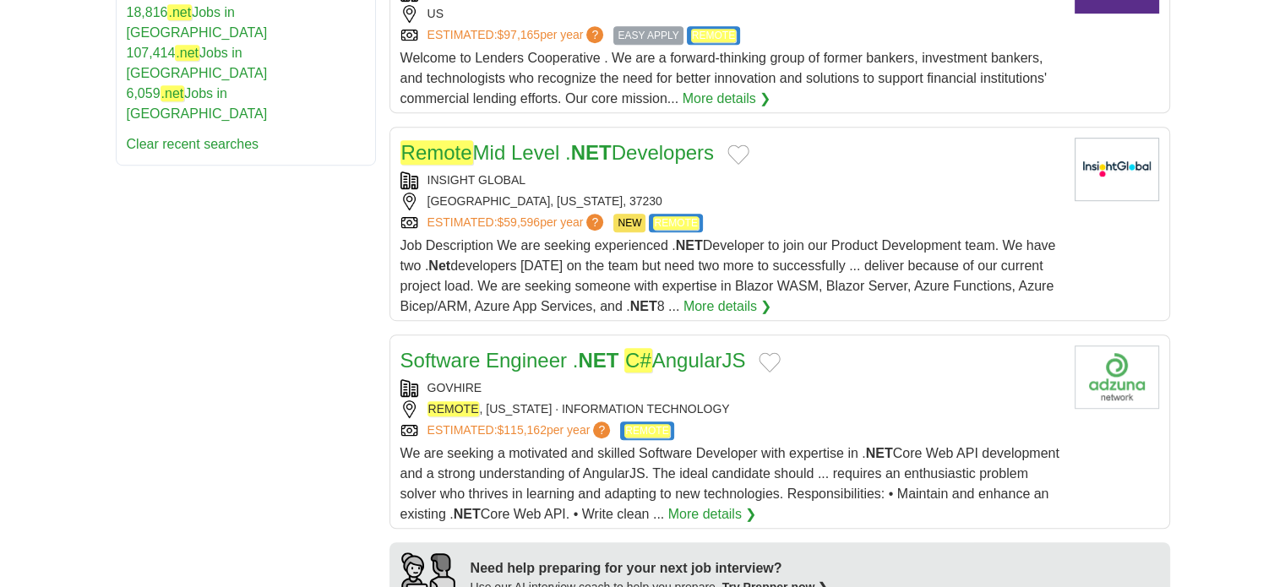
click at [512, 348] on link "Software Engineer . NET C# AngularJS" at bounding box center [572, 360] width 345 height 24
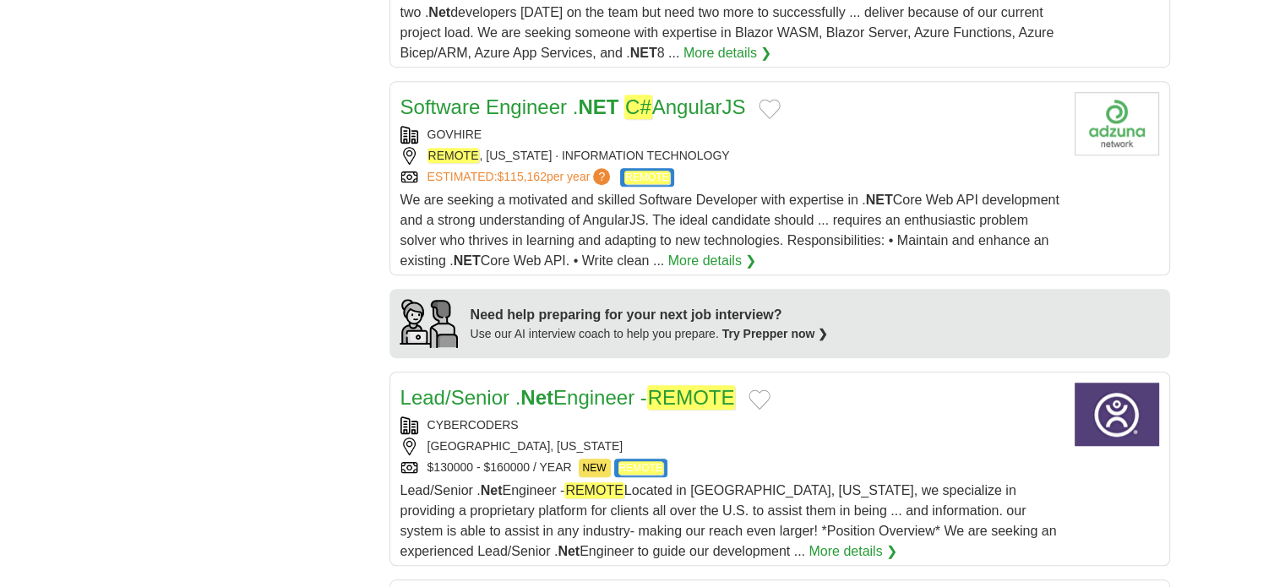
scroll to position [1351, 0]
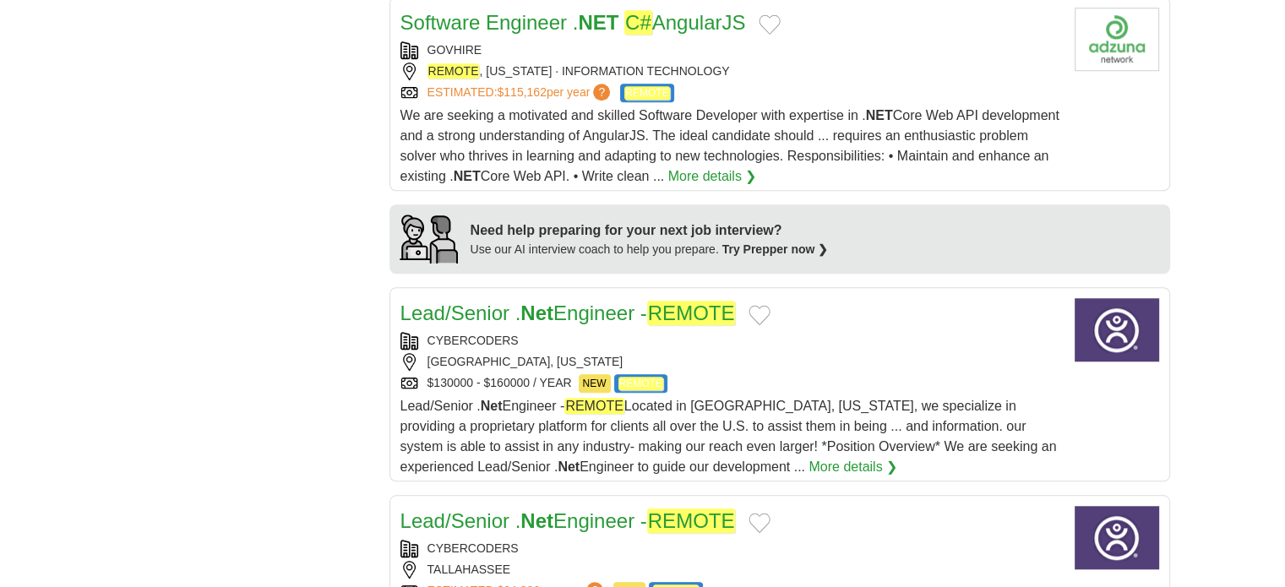
click at [601, 301] on link "Lead/Senior . Net Engineer - REMOTE" at bounding box center [567, 313] width 335 height 24
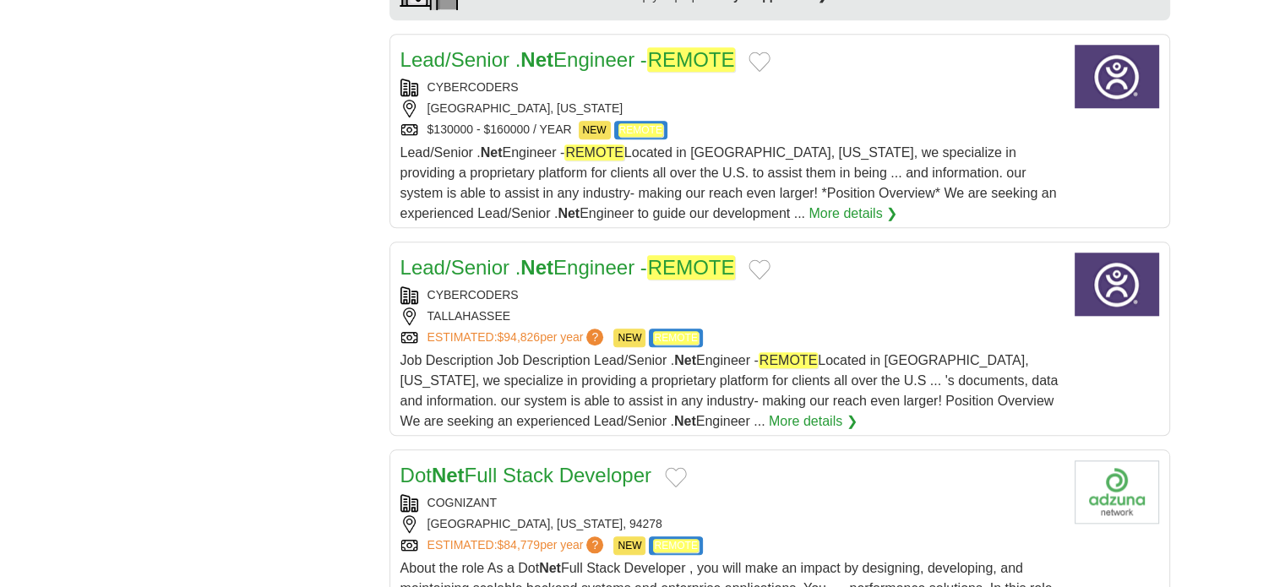
scroll to position [1774, 0]
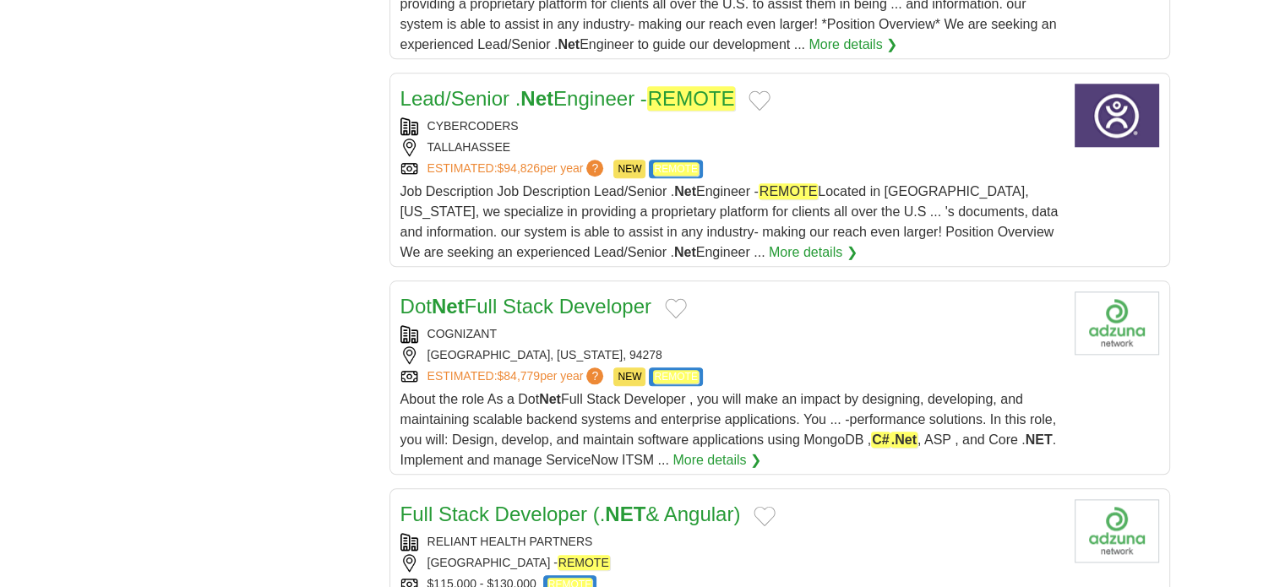
click at [454, 295] on strong "Net" at bounding box center [448, 306] width 33 height 23
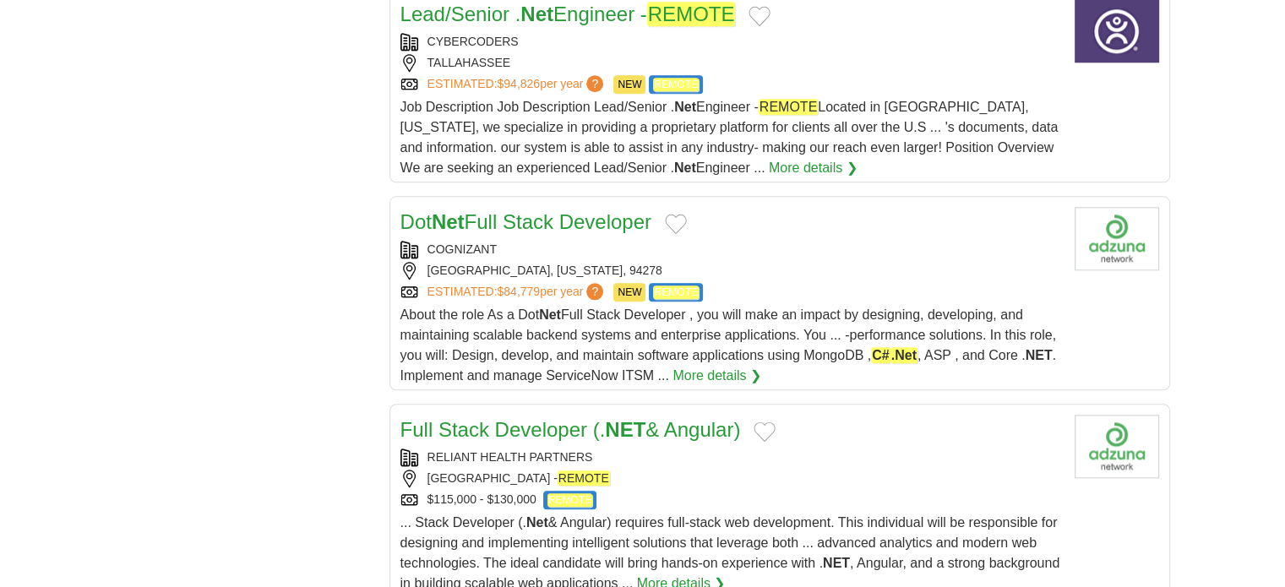
scroll to position [1943, 0]
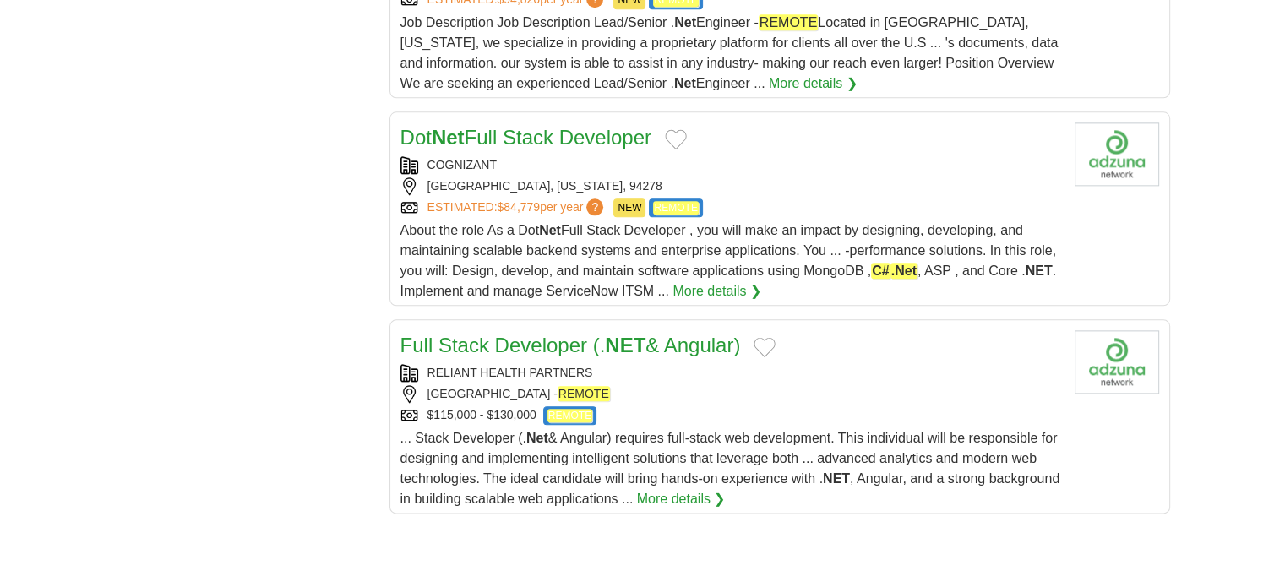
click at [482, 334] on link "Full Stack Developer (. NET & Angular)" at bounding box center [570, 345] width 340 height 23
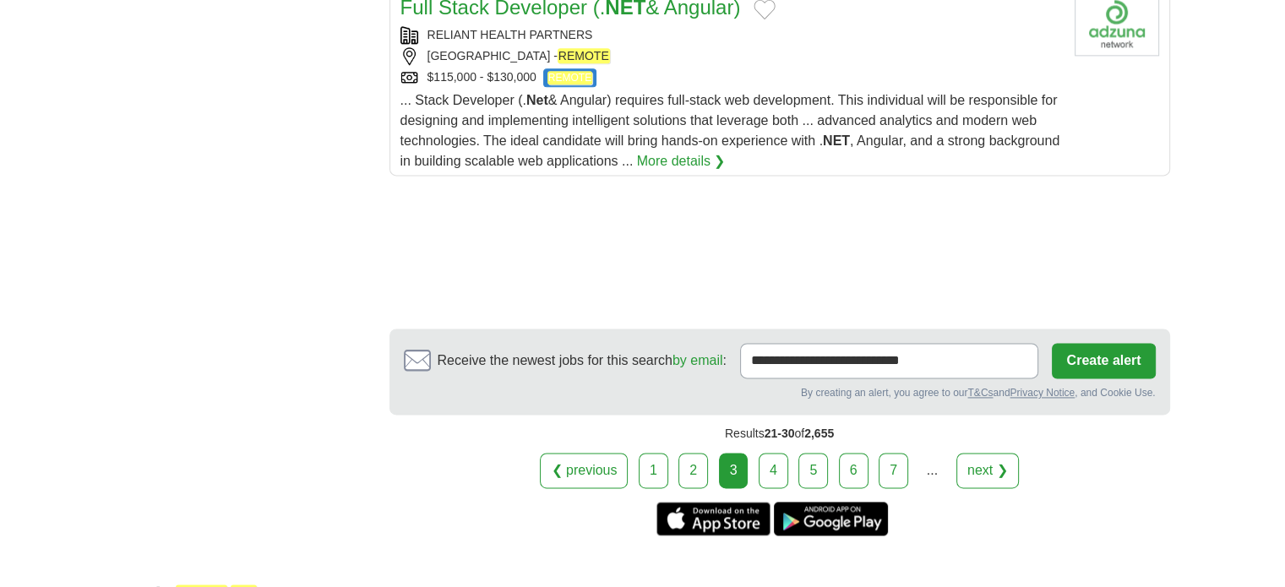
click at [776, 453] on link "4" at bounding box center [773, 470] width 30 height 35
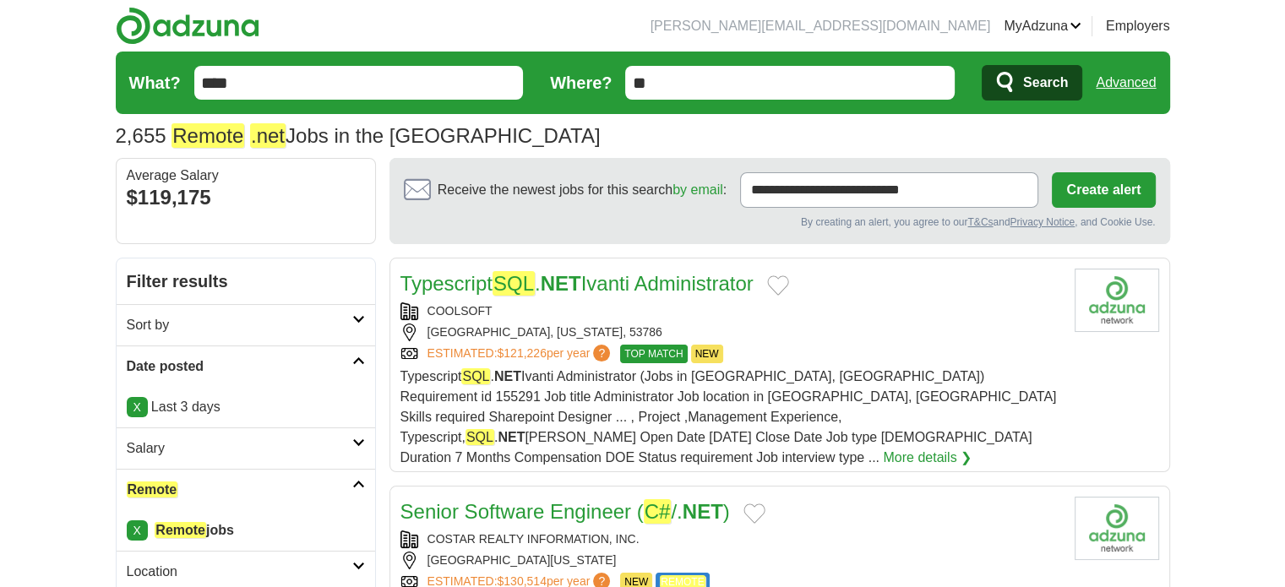
click at [453, 282] on link "Typescript SQL . NET Ivanti Administrator" at bounding box center [576, 283] width 353 height 24
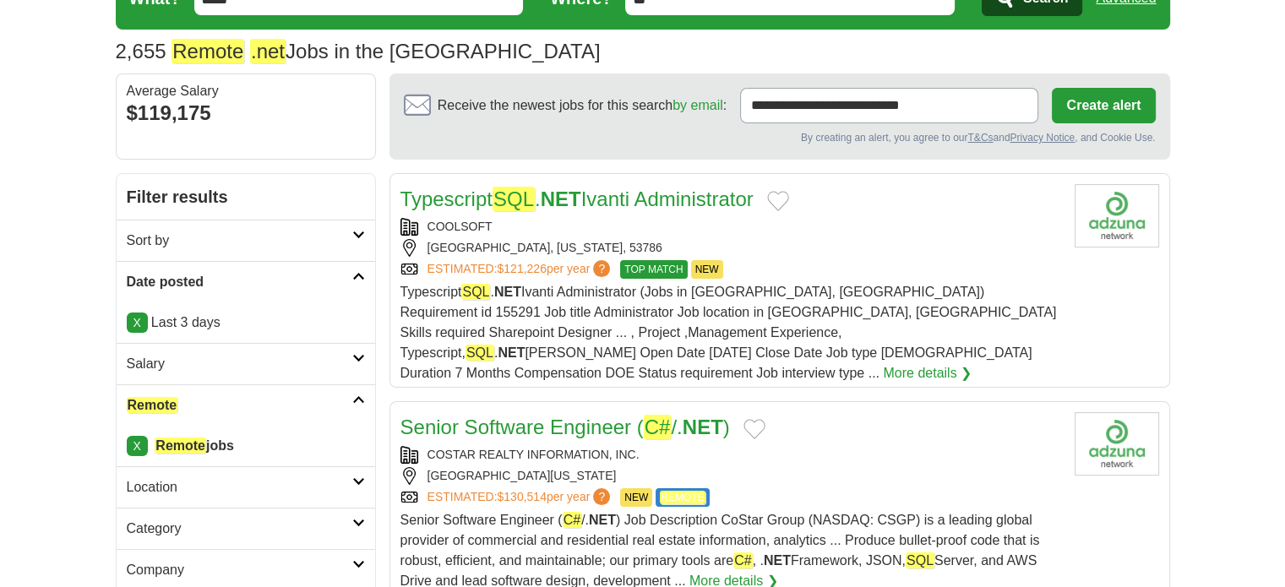
scroll to position [169, 0]
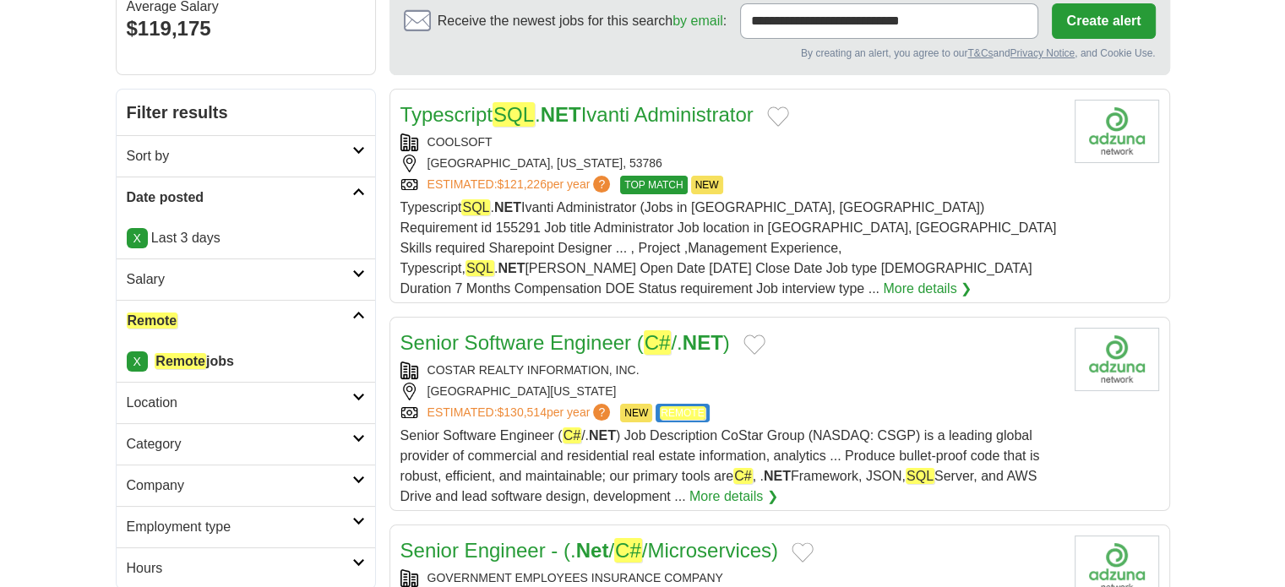
click at [575, 330] on link "Senior Software Engineer ( C# /. NET )" at bounding box center [564, 342] width 329 height 24
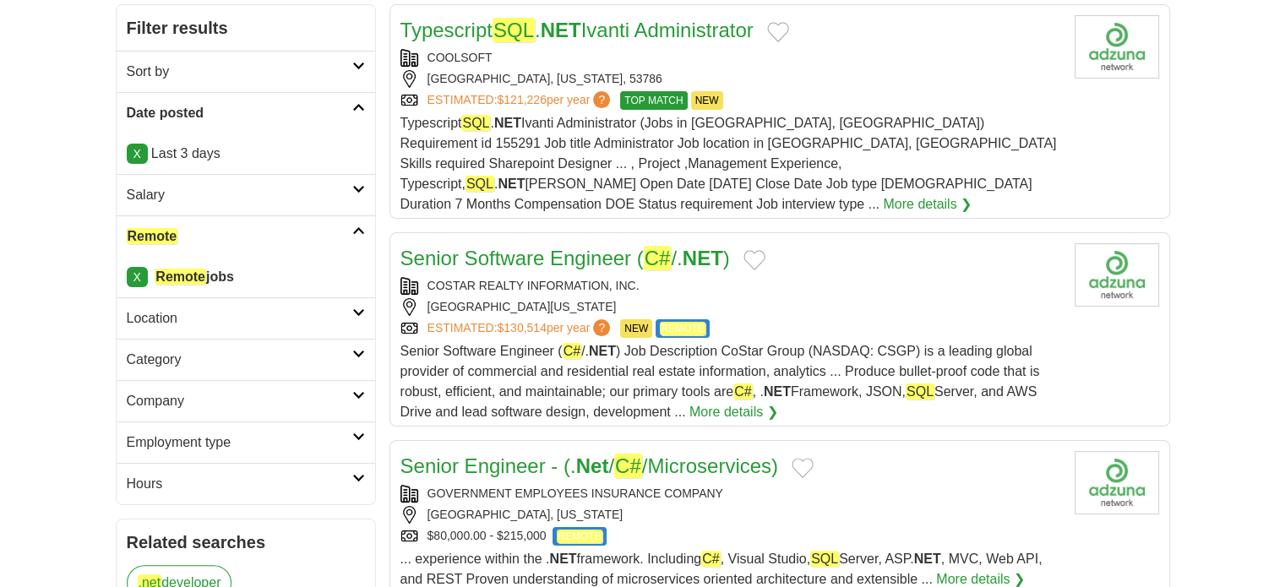
scroll to position [338, 0]
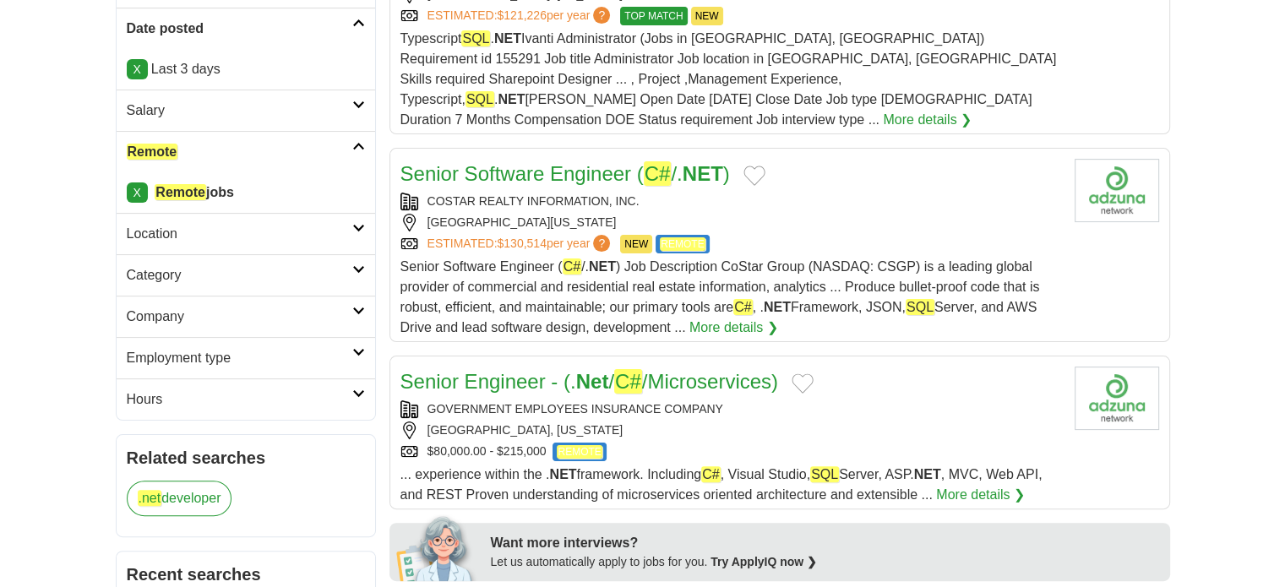
click at [541, 369] on link "Senior Engineer - (. Net / C# /Microservices)" at bounding box center [589, 381] width 378 height 24
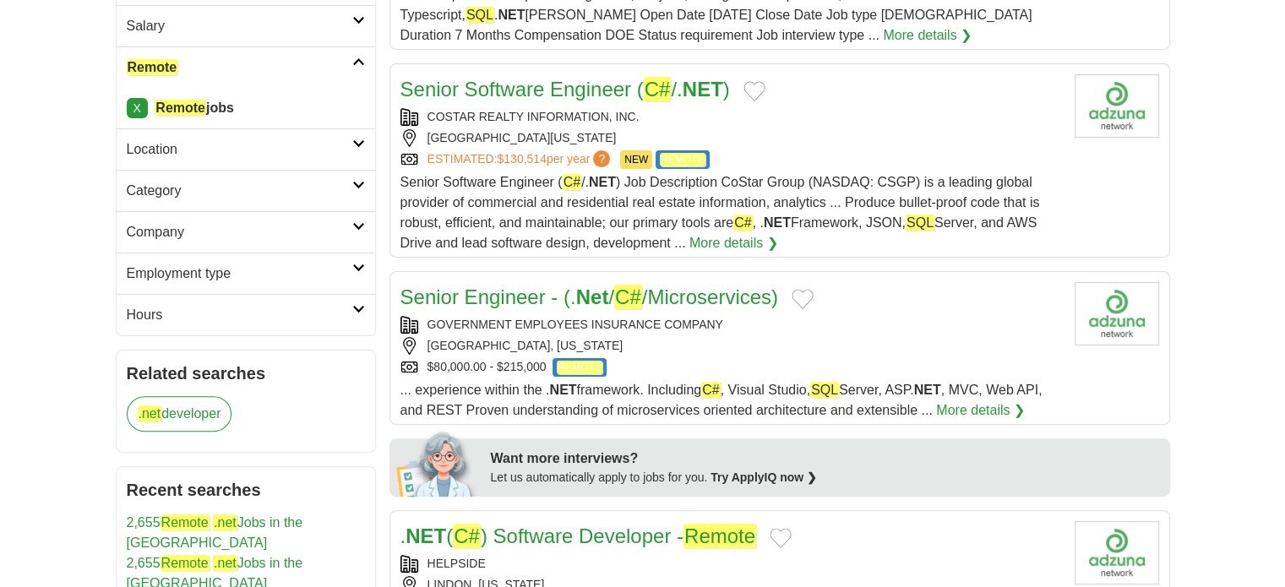
scroll to position [507, 0]
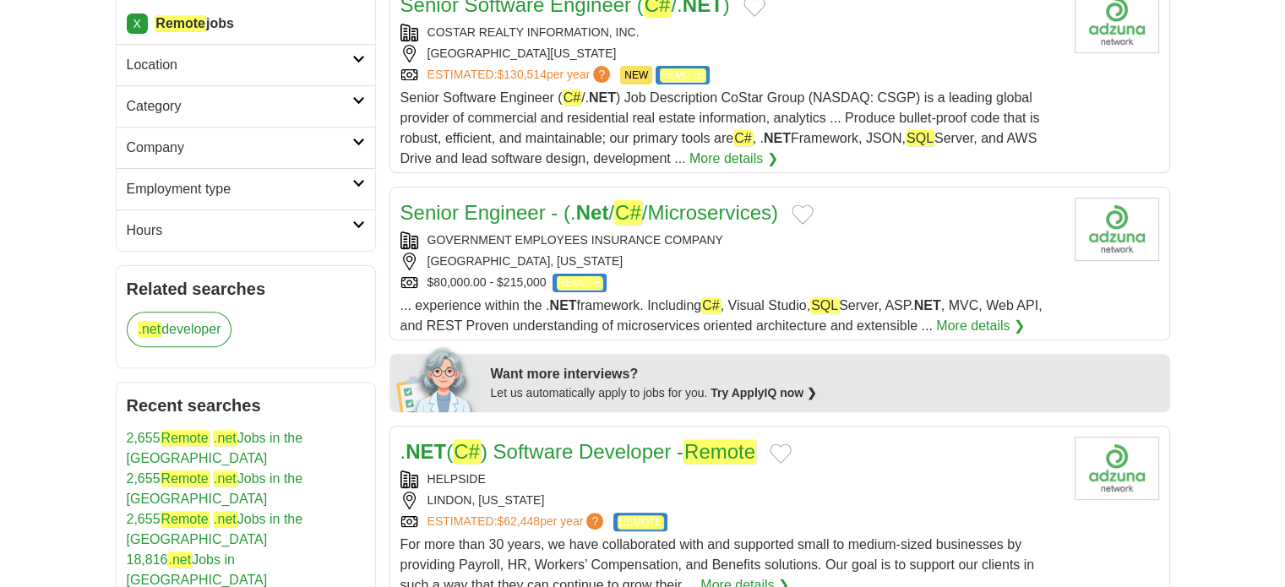
click at [569, 439] on link ". NET ( C# ) Software Developer - Remote" at bounding box center [578, 451] width 356 height 24
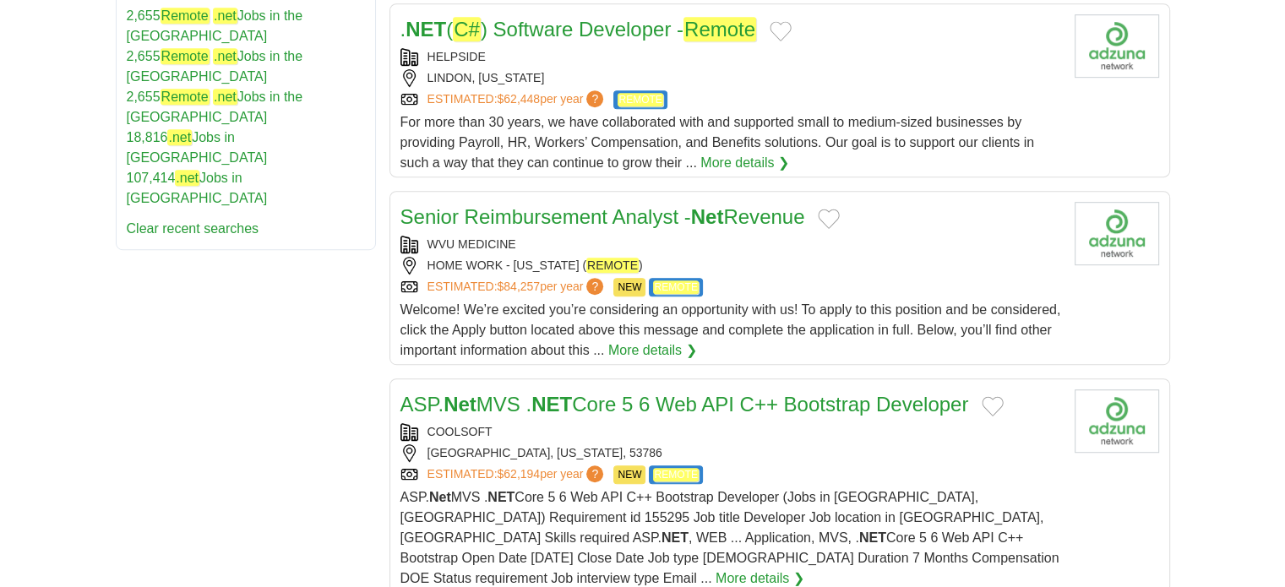
scroll to position [1014, 0]
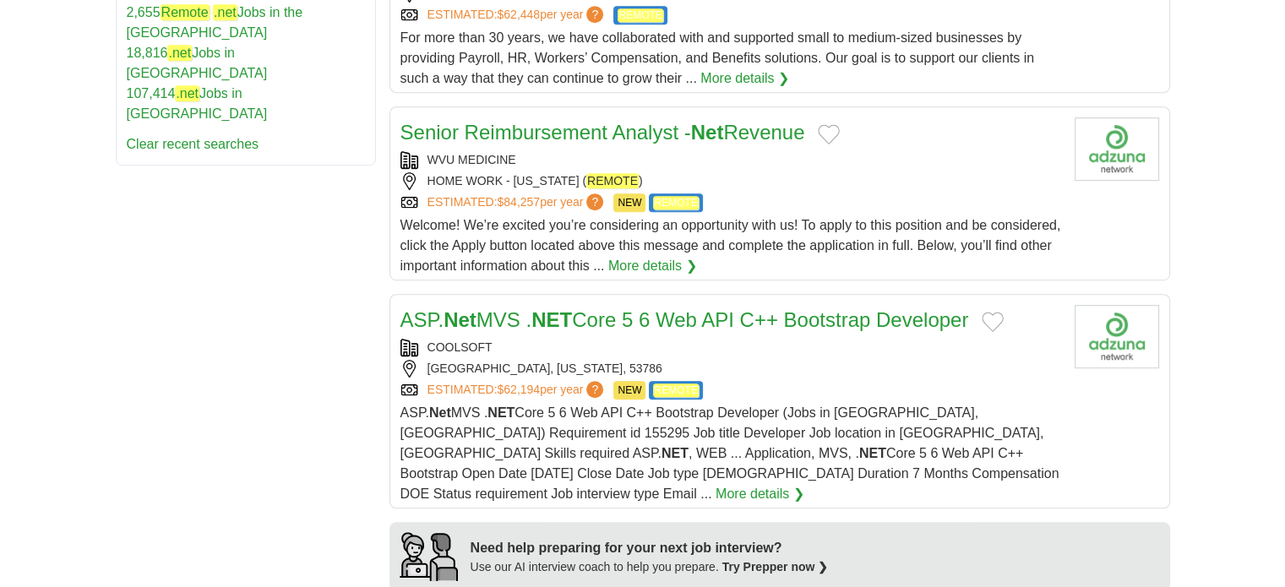
click at [540, 308] on strong "NET" at bounding box center [551, 319] width 41 height 23
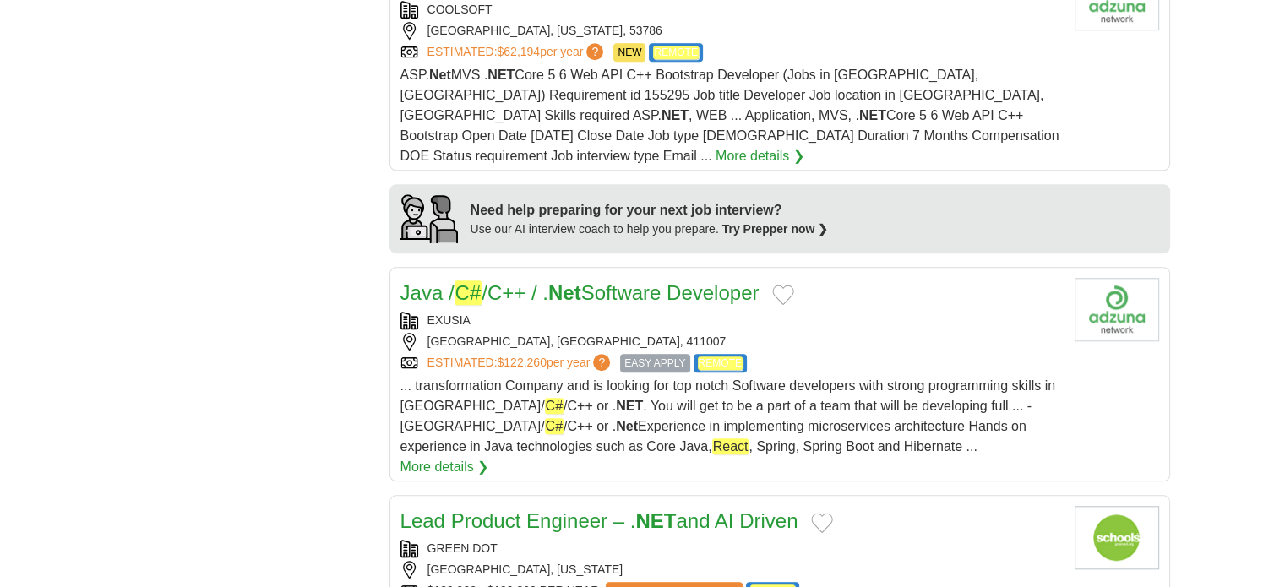
scroll to position [1436, 0]
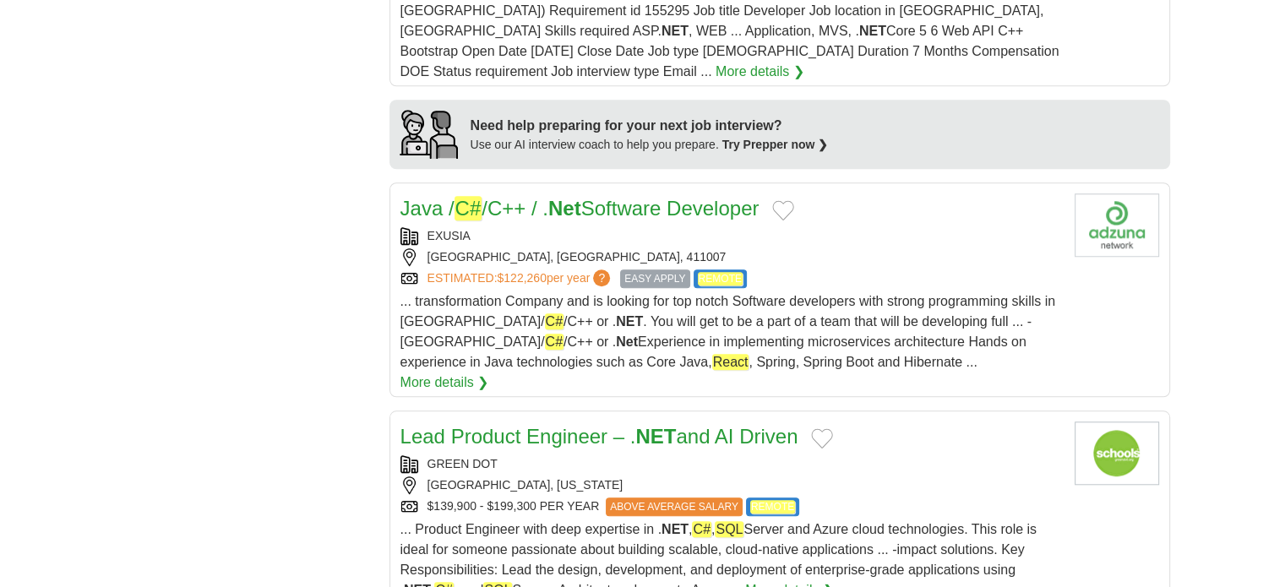
click at [455, 425] on link "Lead Product Engineer – . NET and AI Driven" at bounding box center [599, 436] width 398 height 23
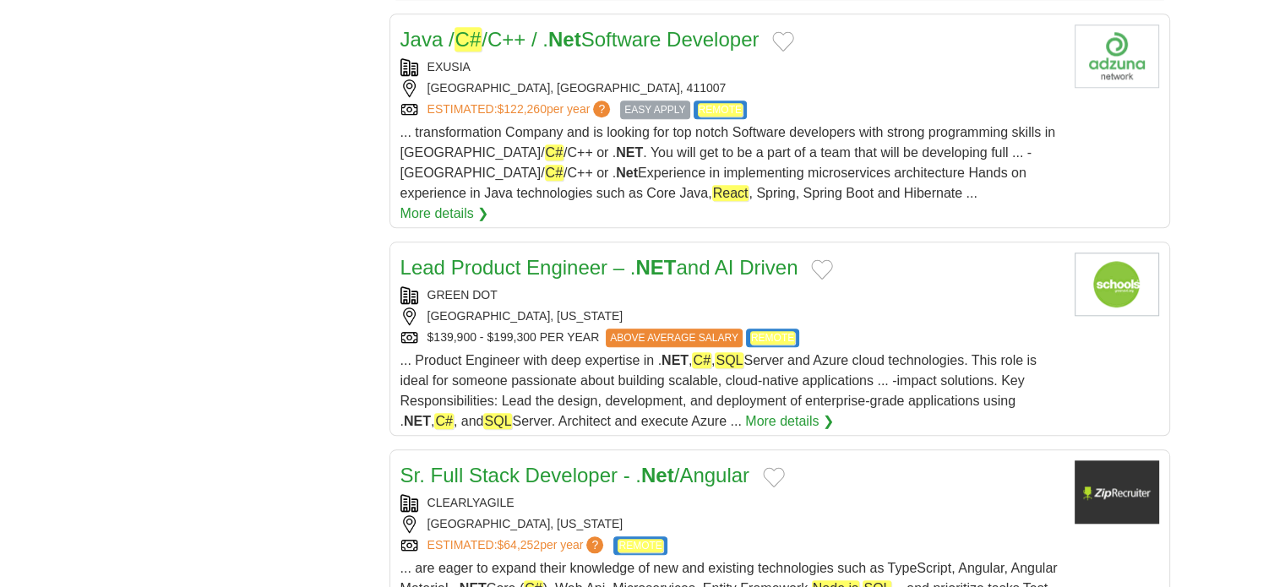
scroll to position [1689, 0]
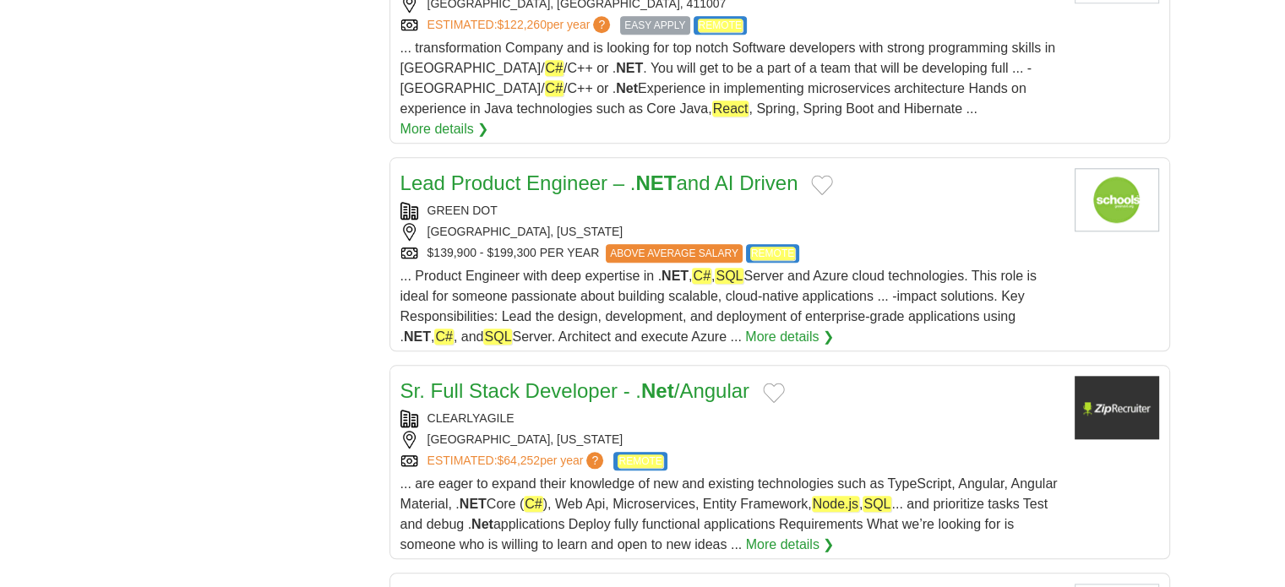
click at [490, 379] on link "Sr. Full Stack Developer - . Net /Angular" at bounding box center [575, 390] width 350 height 23
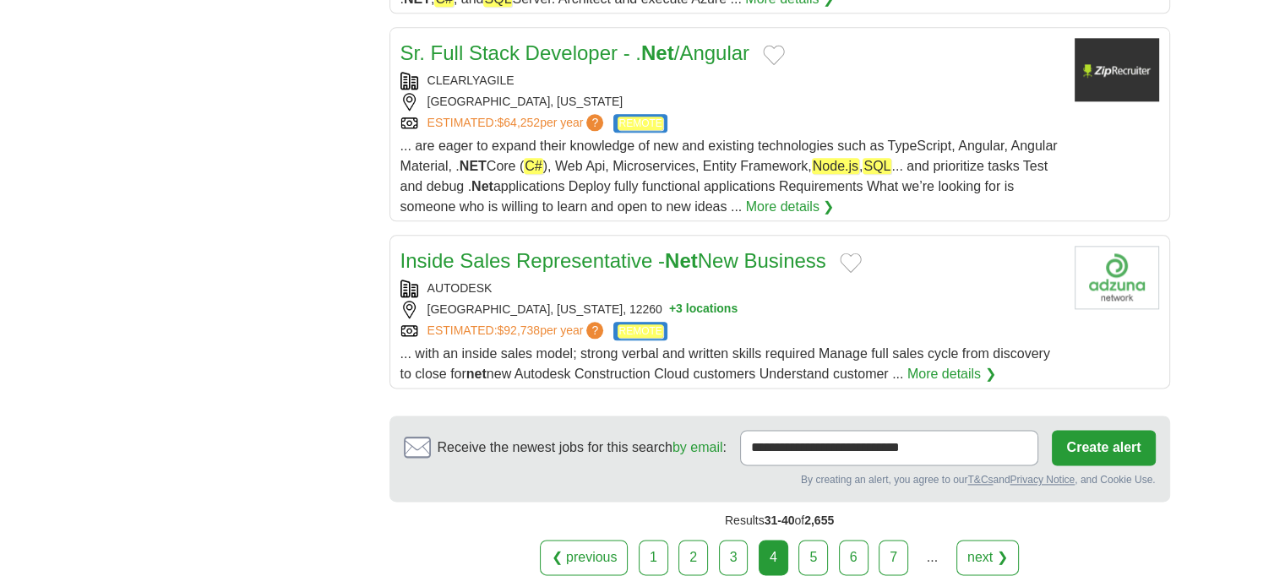
scroll to position [2112, 0]
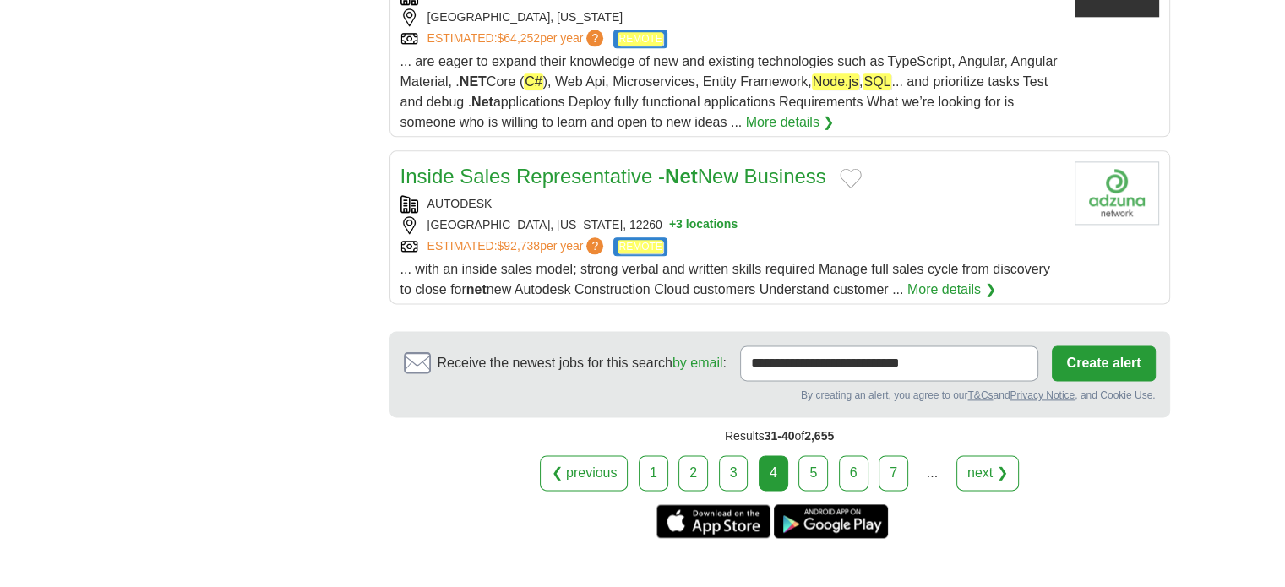
click at [807, 455] on link "5" at bounding box center [813, 472] width 30 height 35
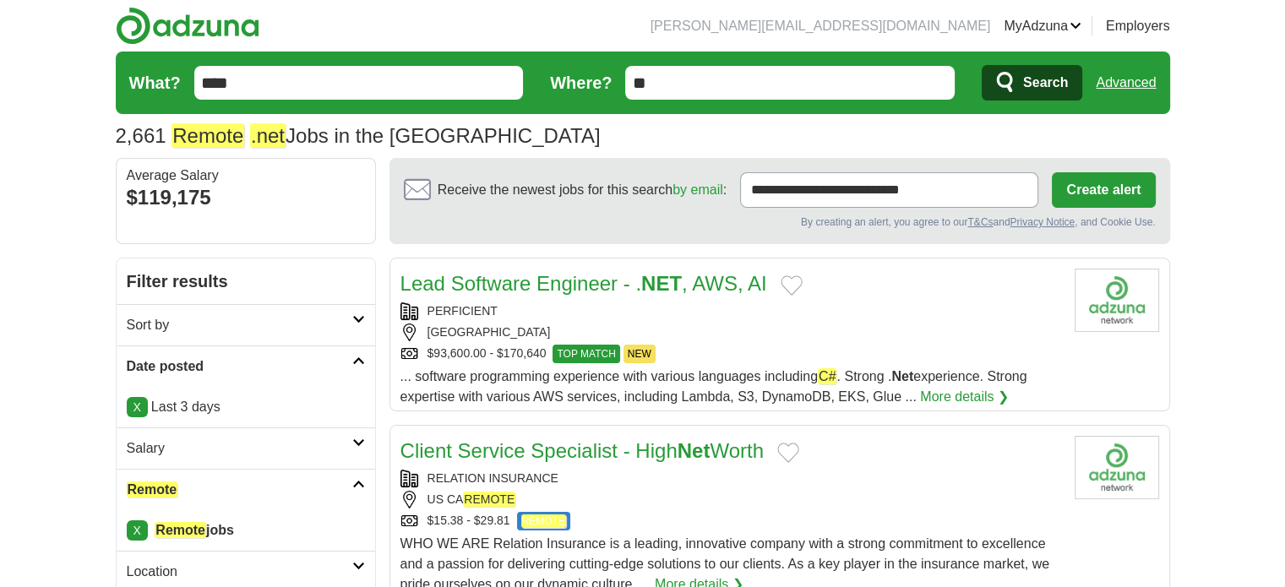
click at [632, 287] on link "Lead Software Engineer - . NET , AWS, AI" at bounding box center [583, 283] width 367 height 23
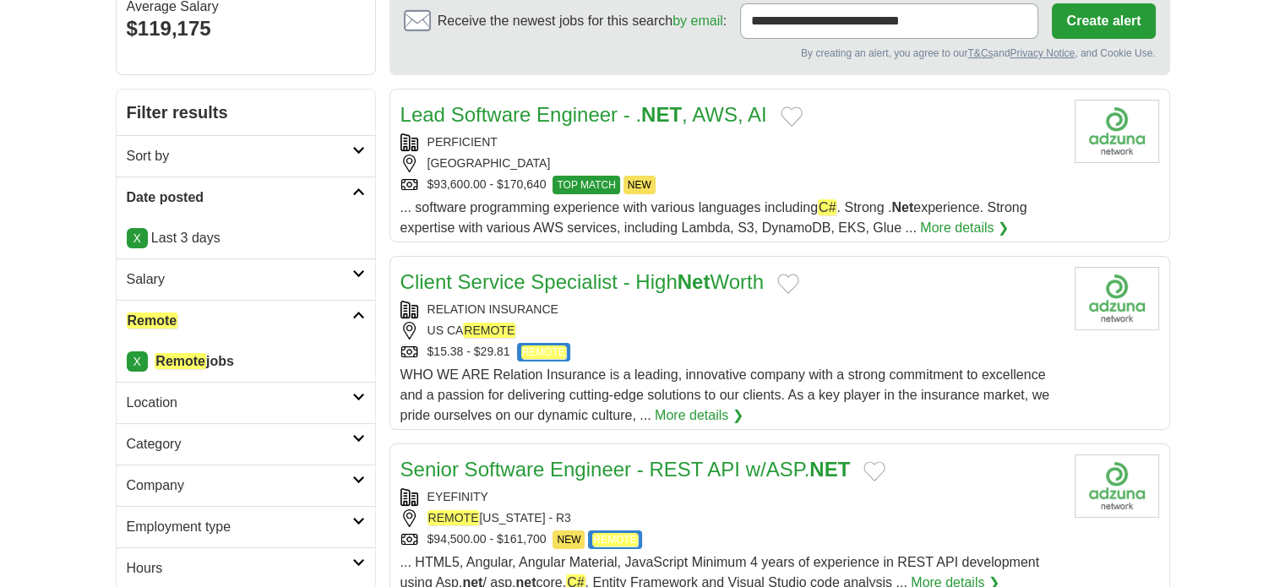
scroll to position [253, 0]
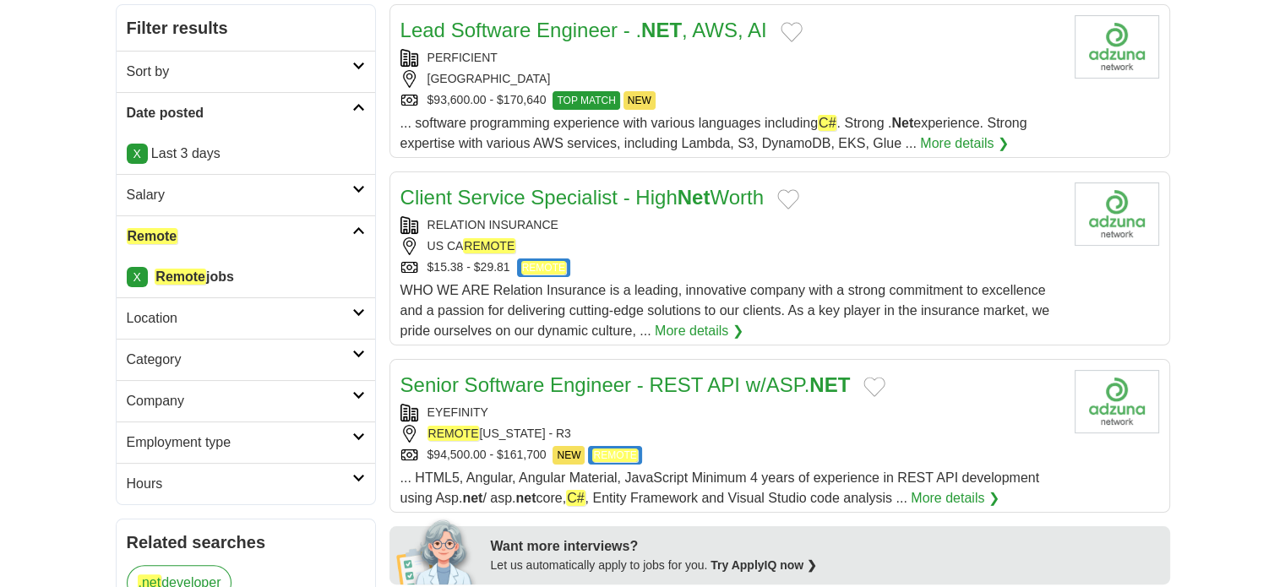
click at [536, 379] on link "Senior Software Engineer - REST API w/ASP. NET" at bounding box center [625, 384] width 450 height 23
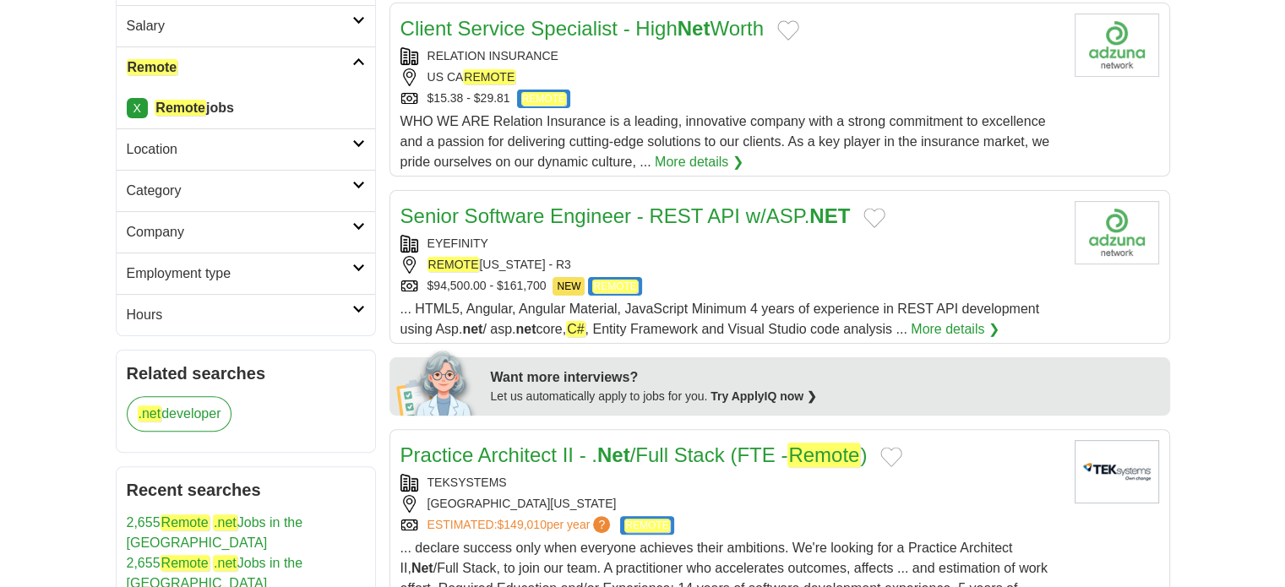
scroll to position [507, 0]
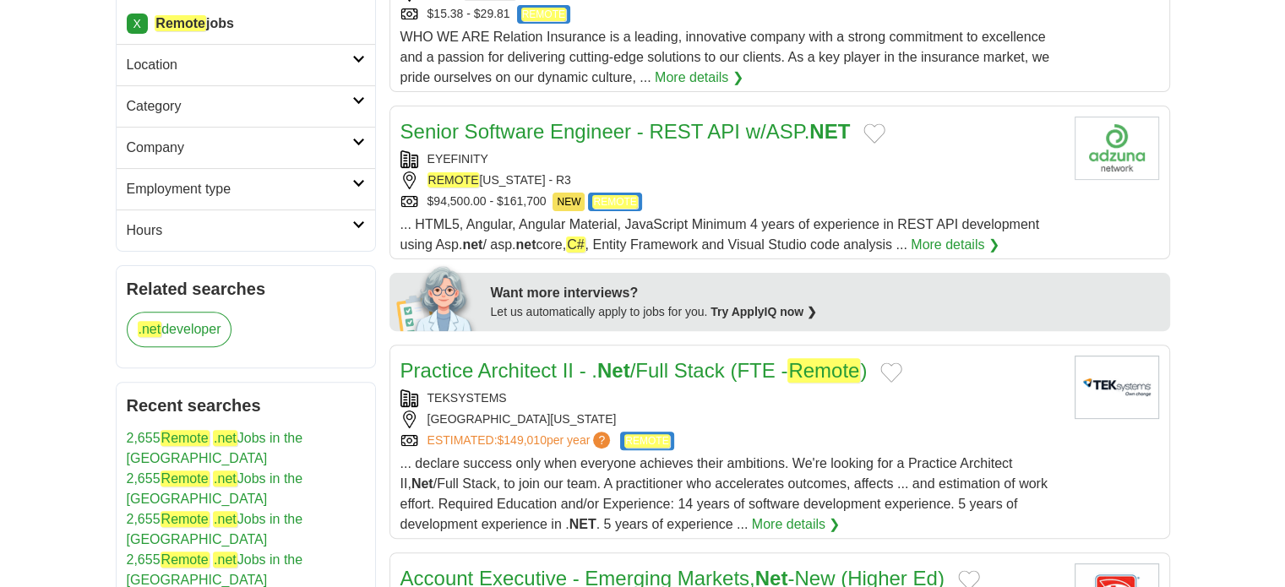
click at [545, 367] on link "Practice Architect II - . Net /Full Stack (FTE - Remote )" at bounding box center [633, 370] width 467 height 24
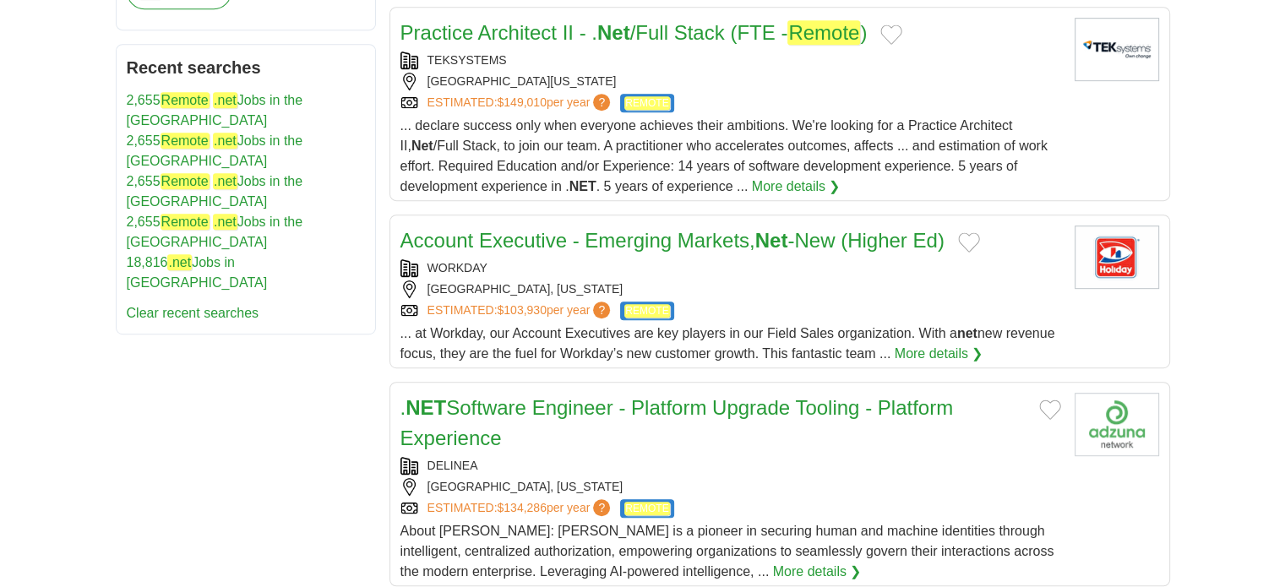
scroll to position [929, 0]
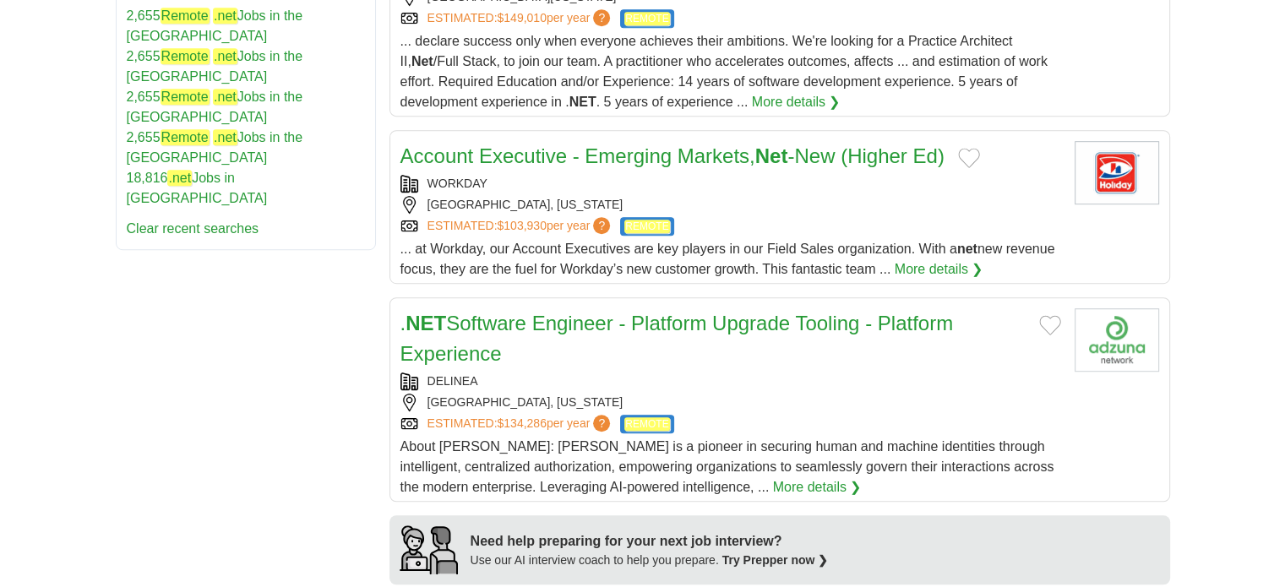
click at [532, 329] on link ". NET Software Engineer - Platform Upgrade Tooling - Platform Experience" at bounding box center [676, 338] width 553 height 53
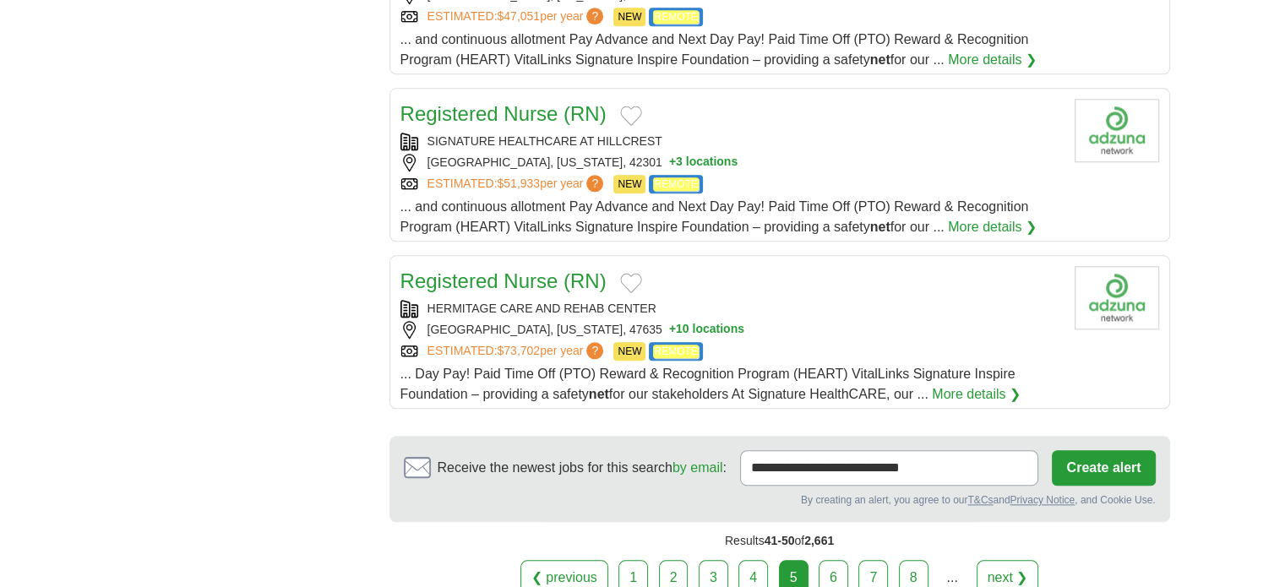
scroll to position [1943, 0]
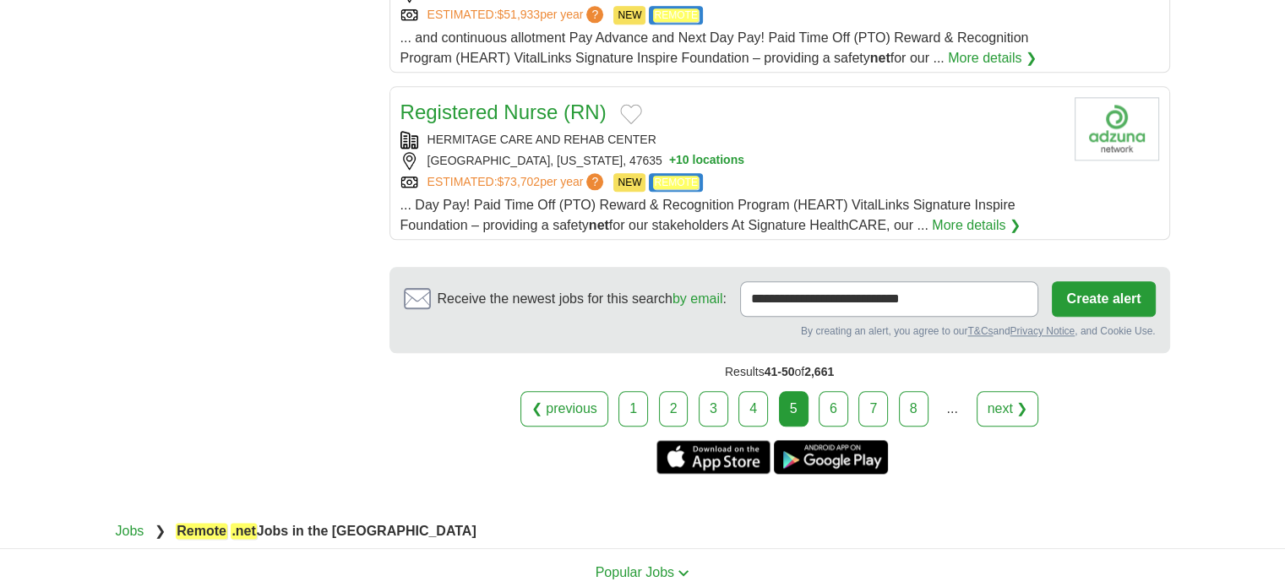
click at [829, 404] on link "6" at bounding box center [833, 408] width 30 height 35
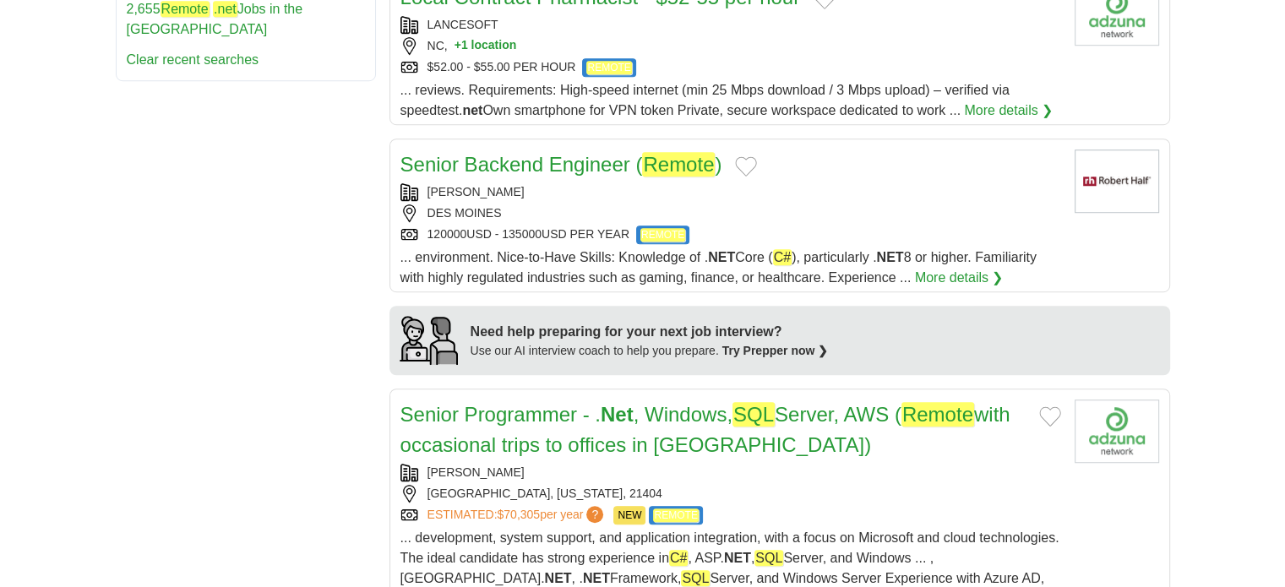
scroll to position [1183, 0]
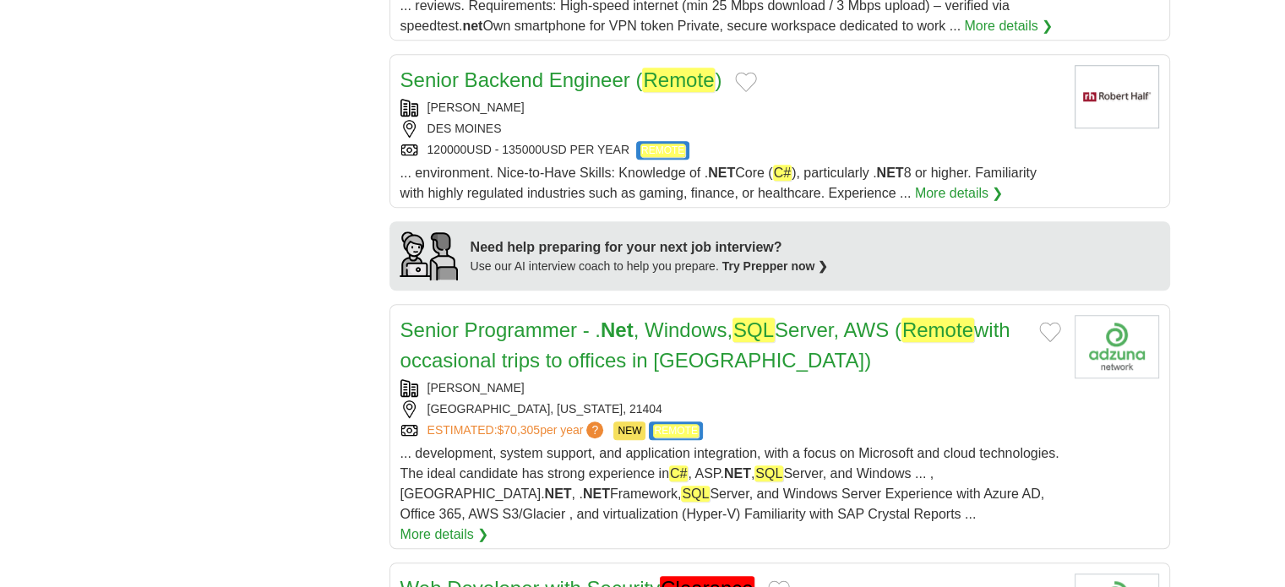
click at [794, 338] on h2 "Senior Programmer - . Net , Windows, SQL Server, AWS ( Remote with occasional t…" at bounding box center [712, 345] width 625 height 61
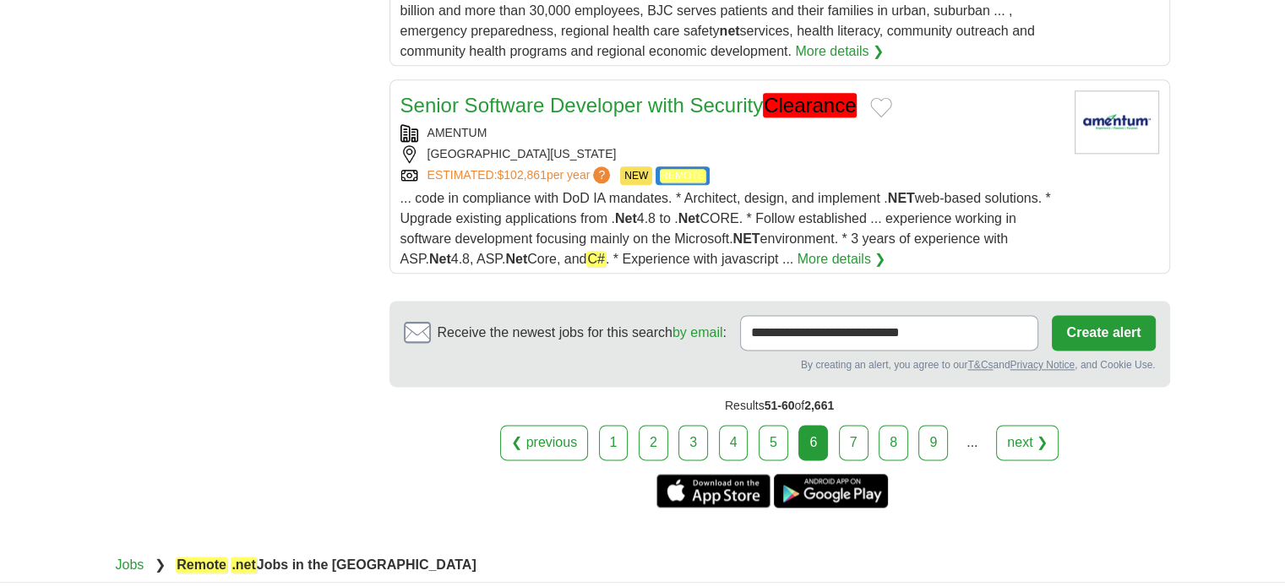
scroll to position [2196, 0]
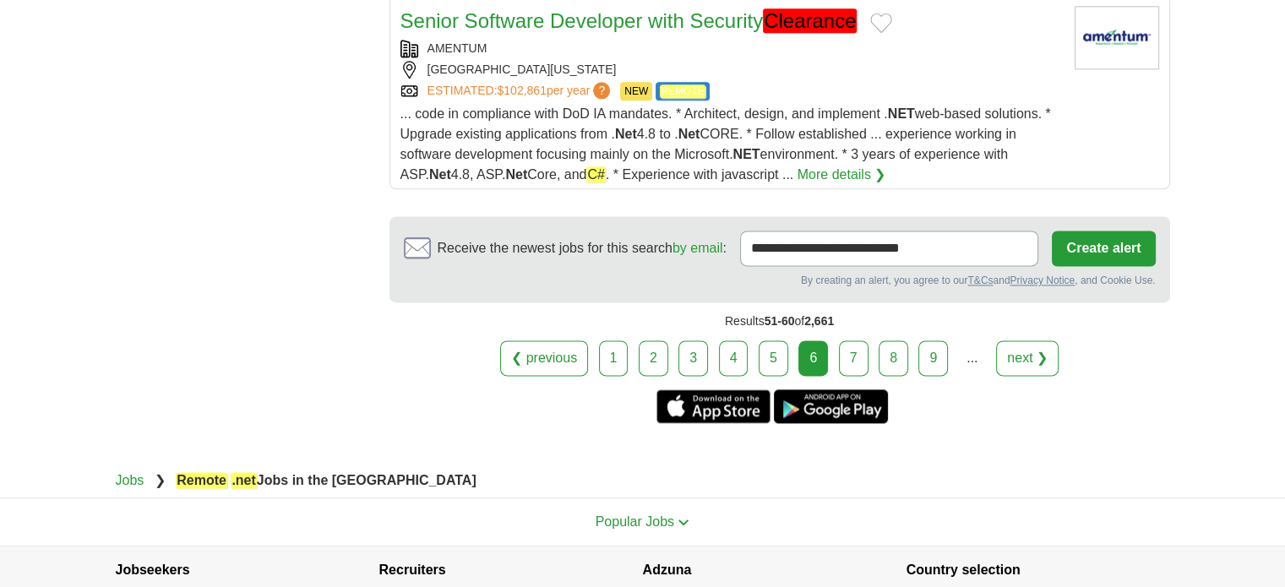
click at [852, 340] on link "7" at bounding box center [854, 357] width 30 height 35
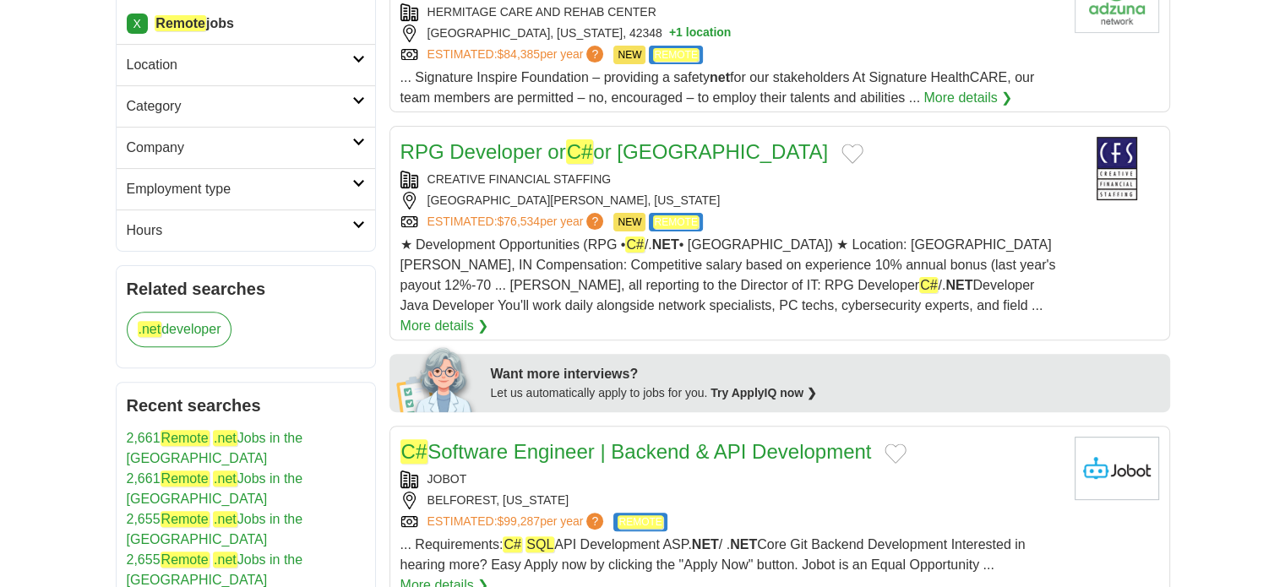
scroll to position [591, 0]
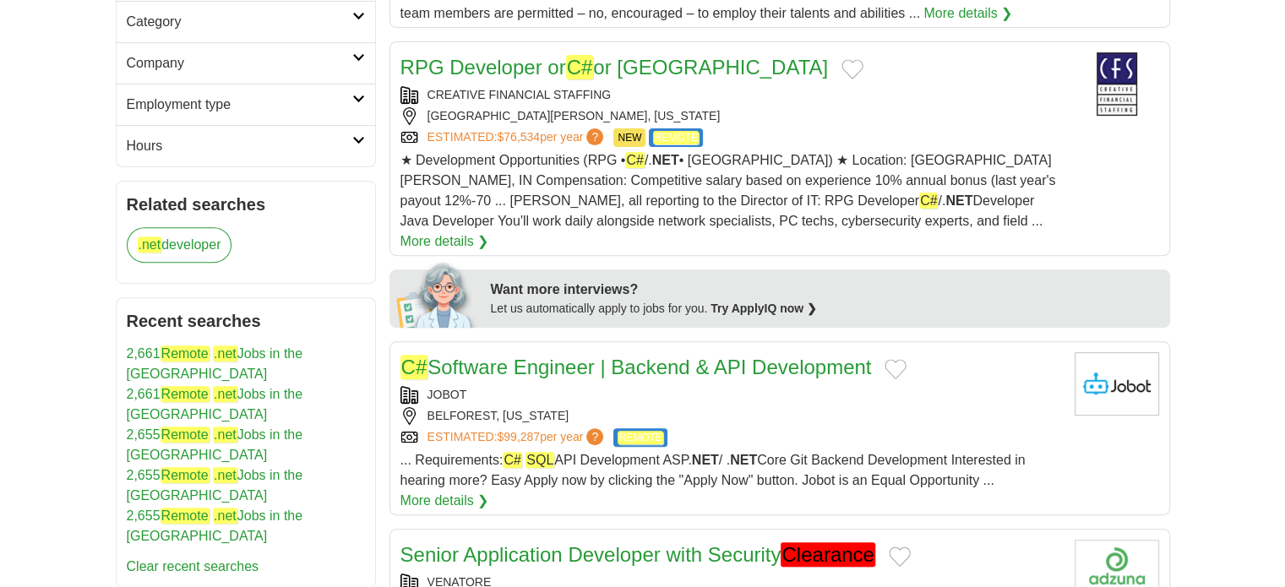
click at [674, 355] on link "C# Software Engineer | Backend & API Development" at bounding box center [635, 367] width 471 height 24
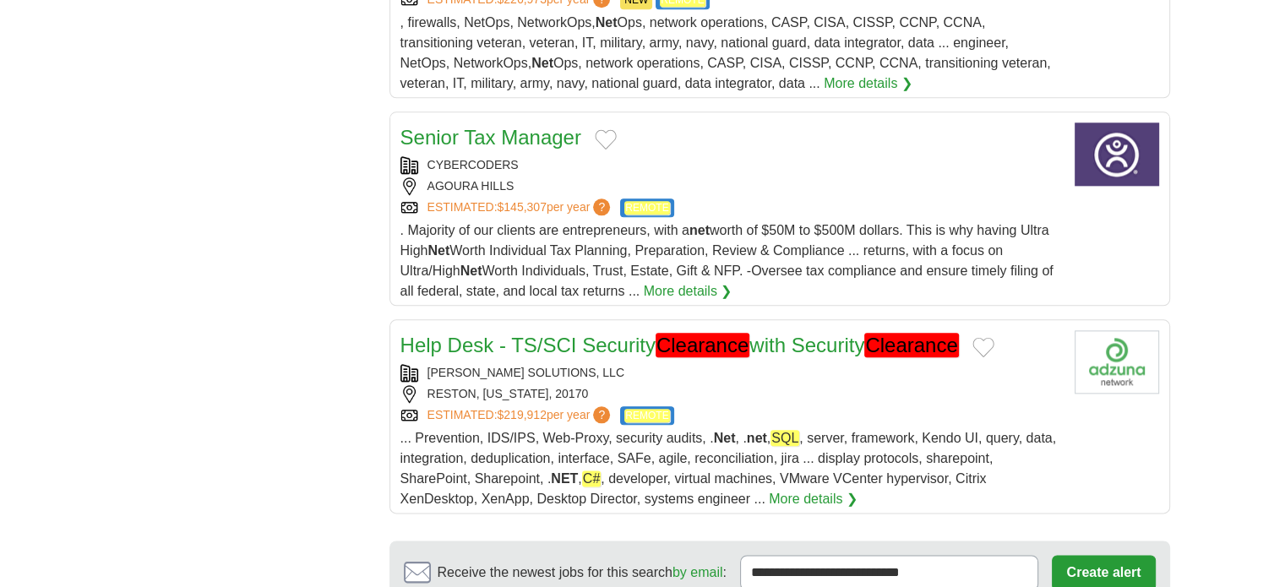
scroll to position [2112, 0]
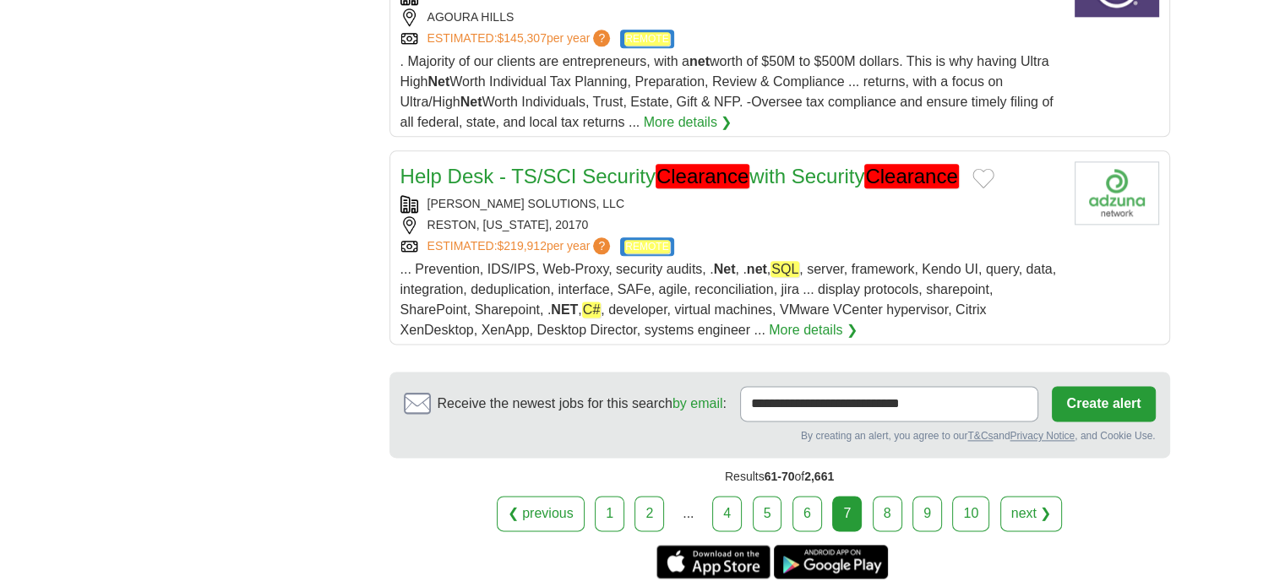
click at [873, 496] on link "8" at bounding box center [888, 513] width 30 height 35
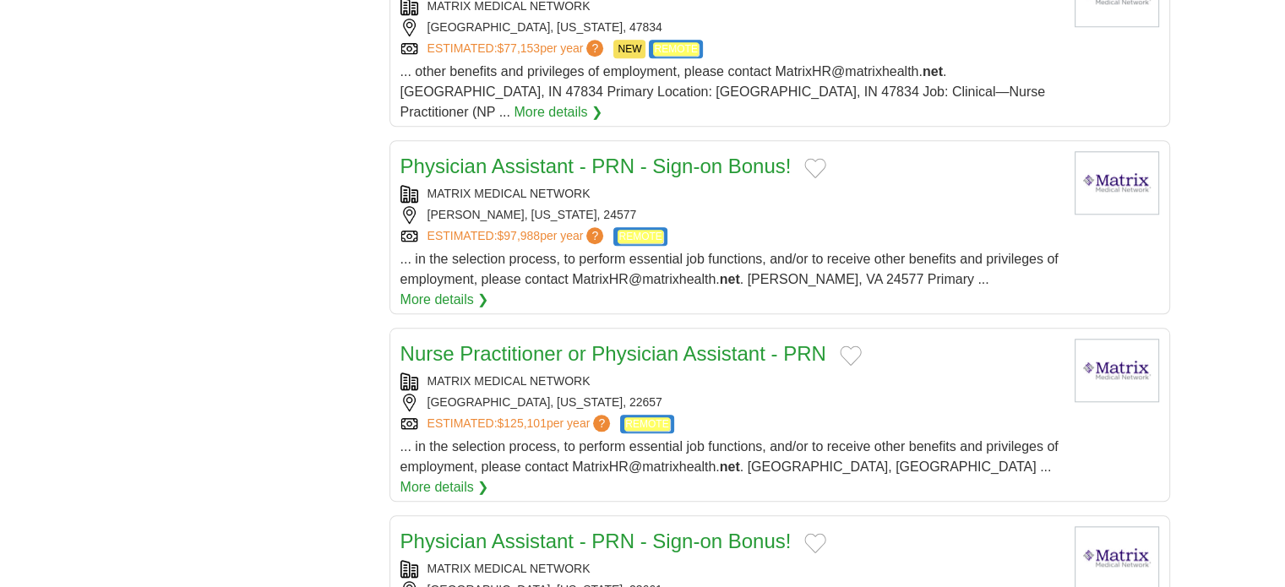
scroll to position [1858, 0]
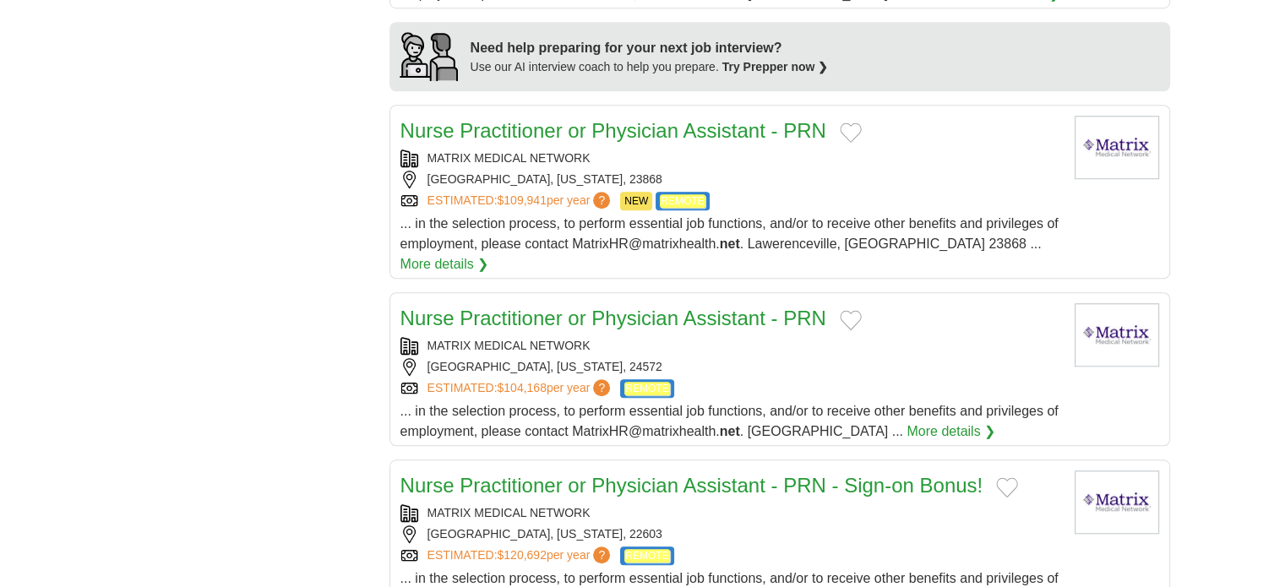
scroll to position [1689, 0]
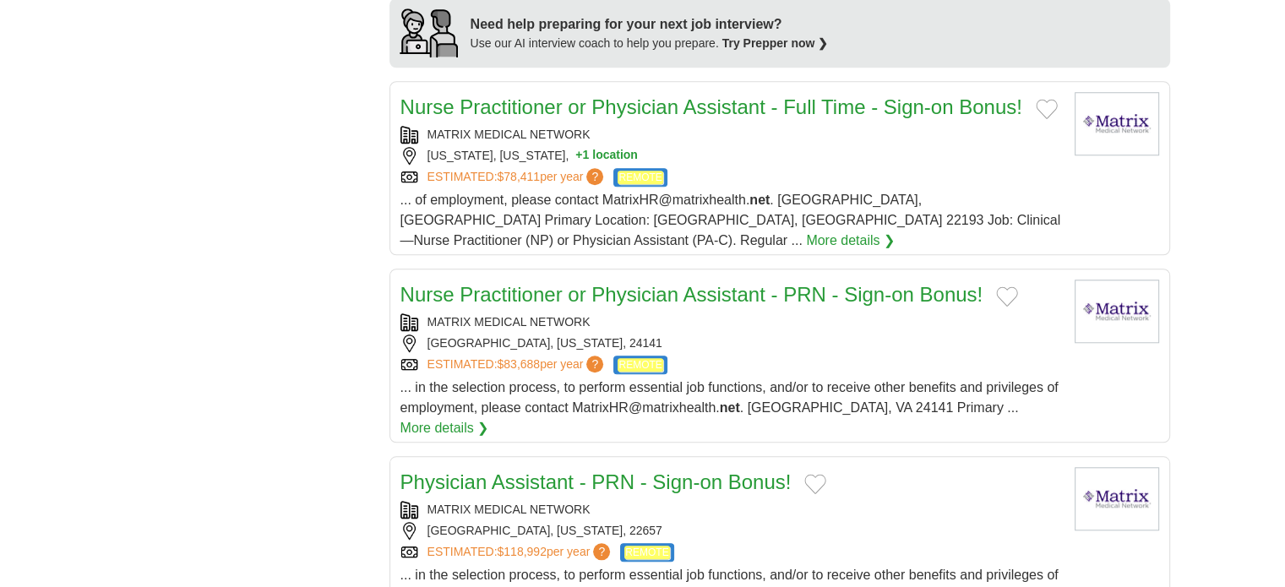
scroll to position [1774, 0]
